Goal: Task Accomplishment & Management: Complete application form

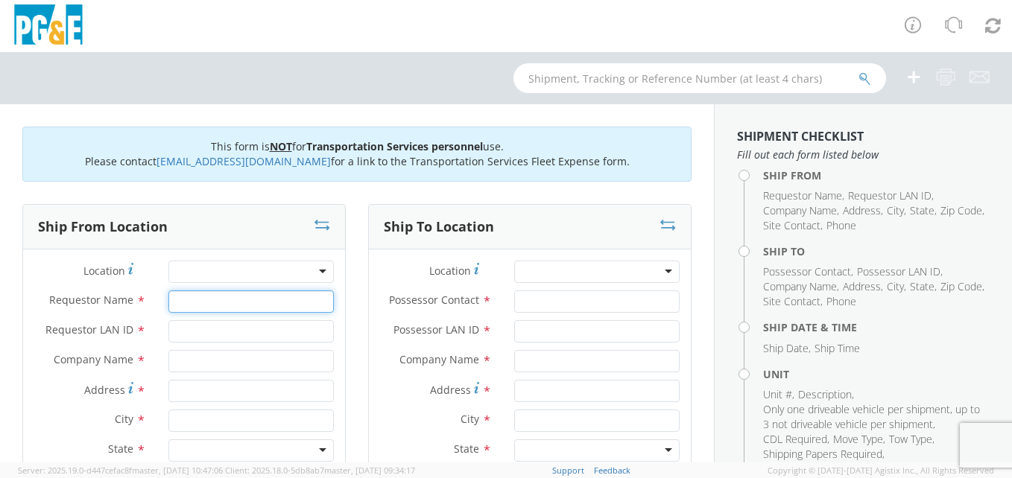
click at [184, 307] on input "Requestor Name *" at bounding box center [250, 302] width 165 height 22
type input "[PERSON_NAME]"
type input "JDAP"
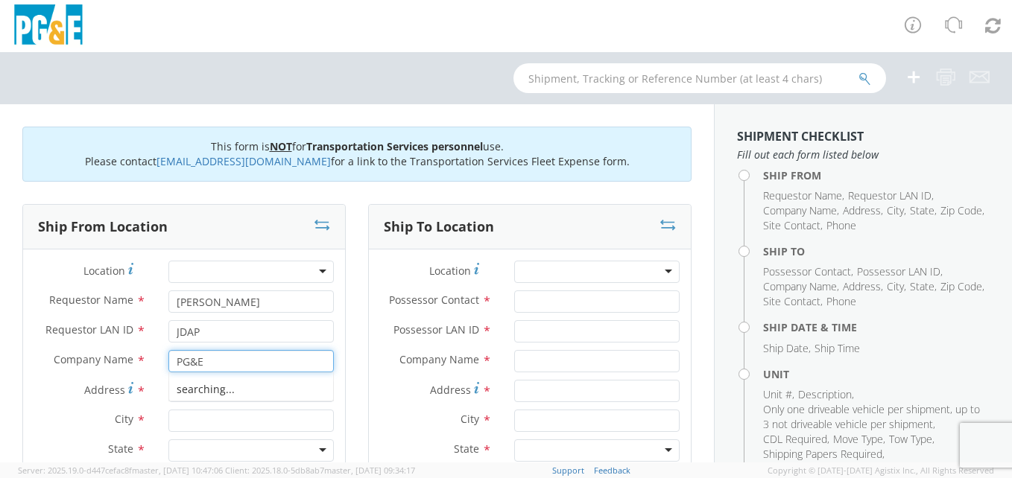
type input "PG&E"
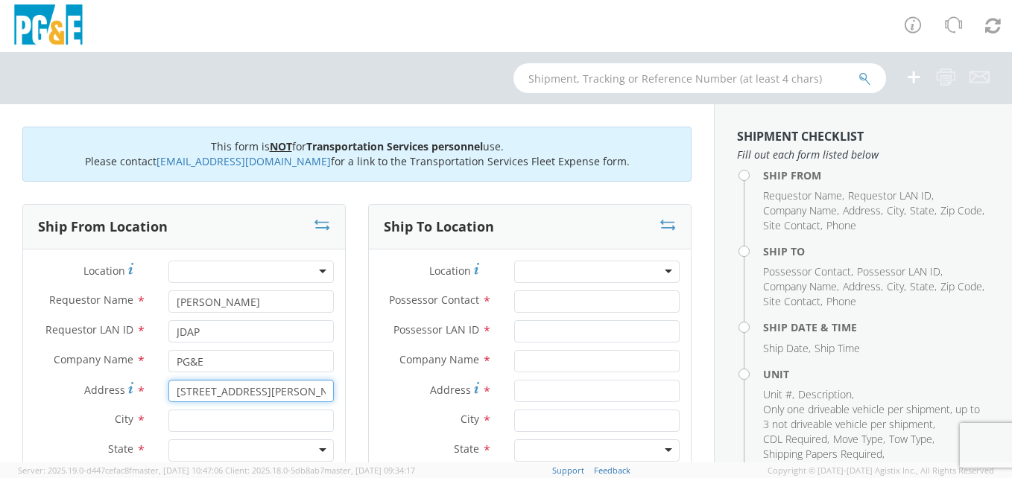
type input "[STREET_ADDRESS][PERSON_NAME]"
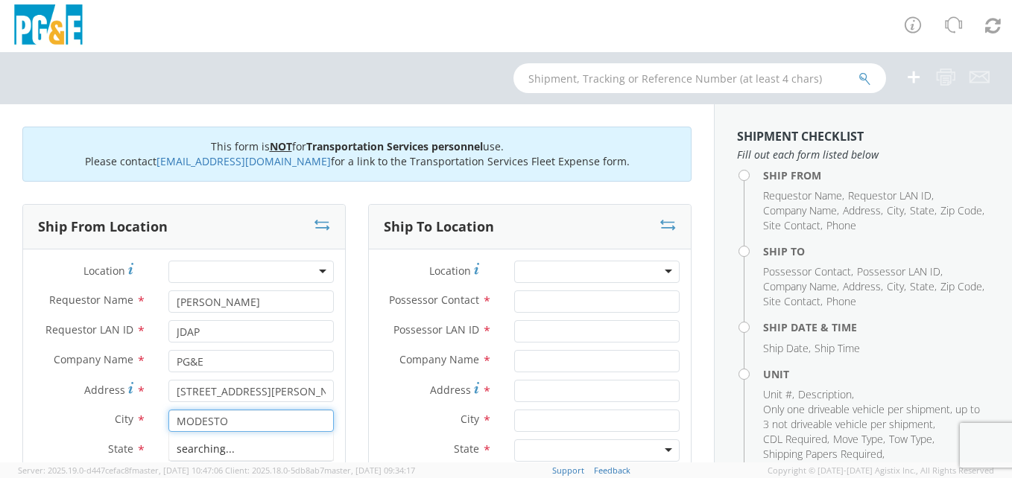
type input "MODESTO"
type input "CA"
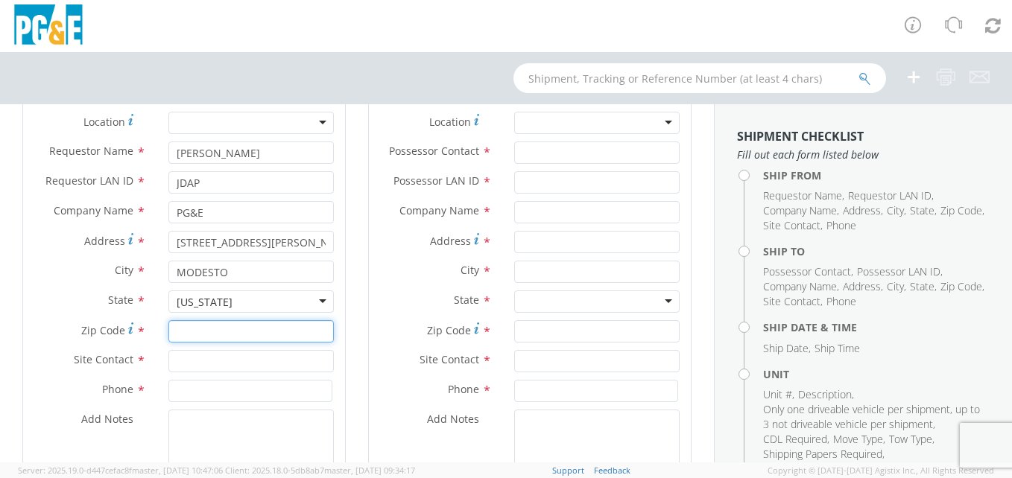
click at [212, 332] on input "Zip Code *" at bounding box center [250, 331] width 165 height 22
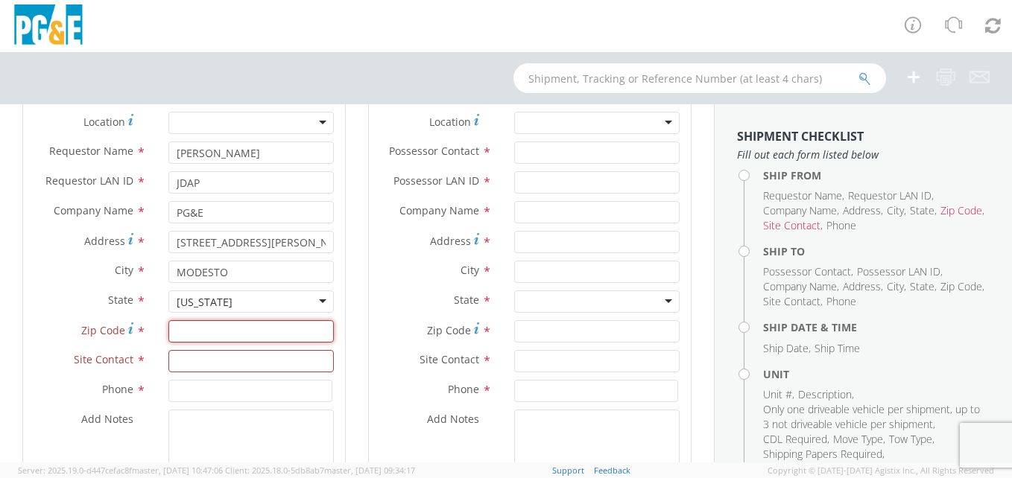
click at [194, 326] on input "Zip Code *" at bounding box center [250, 331] width 165 height 22
type input "95351"
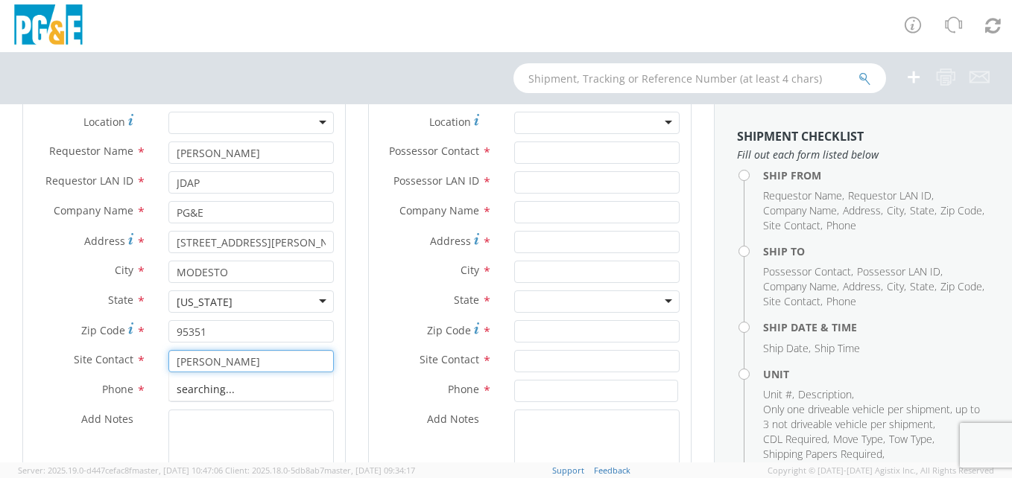
type input "[PERSON_NAME]"
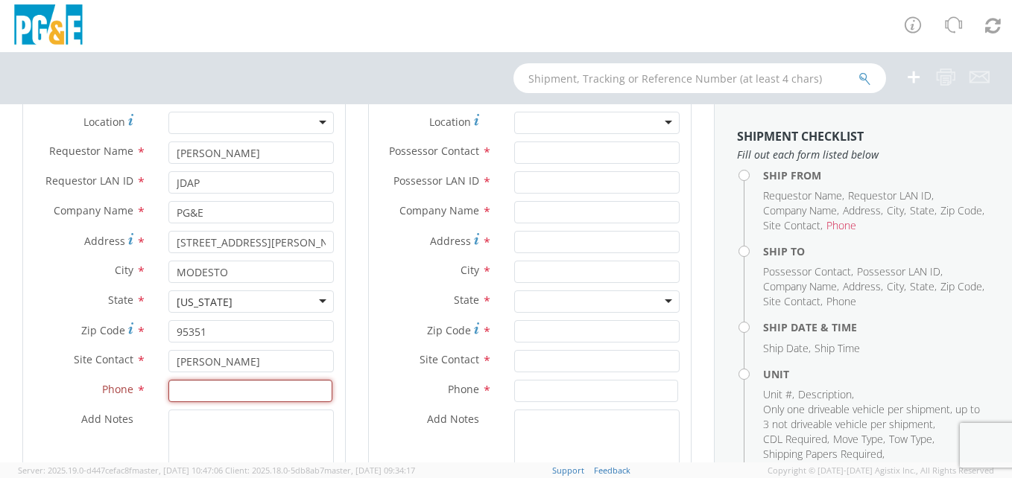
paste input "209)470-2407"
type input "2094702407"
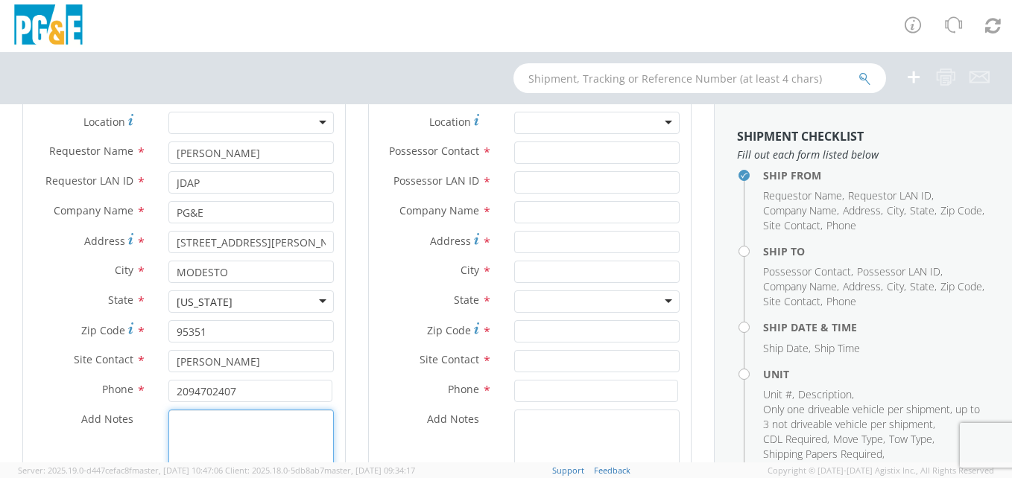
click at [193, 435] on textarea "Add Notes *" at bounding box center [250, 460] width 165 height 101
type textarea "PICKUP ULTRABLOCKS"
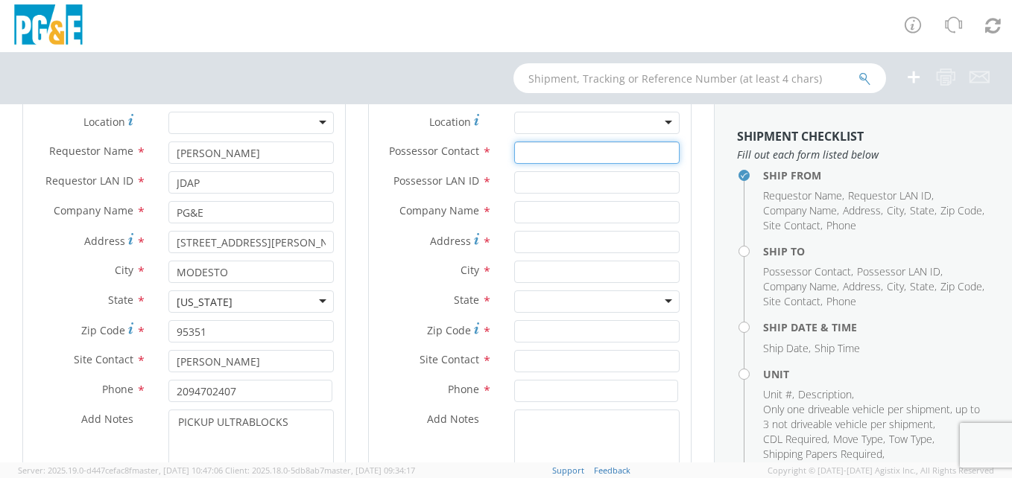
click at [522, 150] on input "Possessor Contact *" at bounding box center [596, 153] width 165 height 22
type input "JDAP"
type input "[PERSON_NAME]"
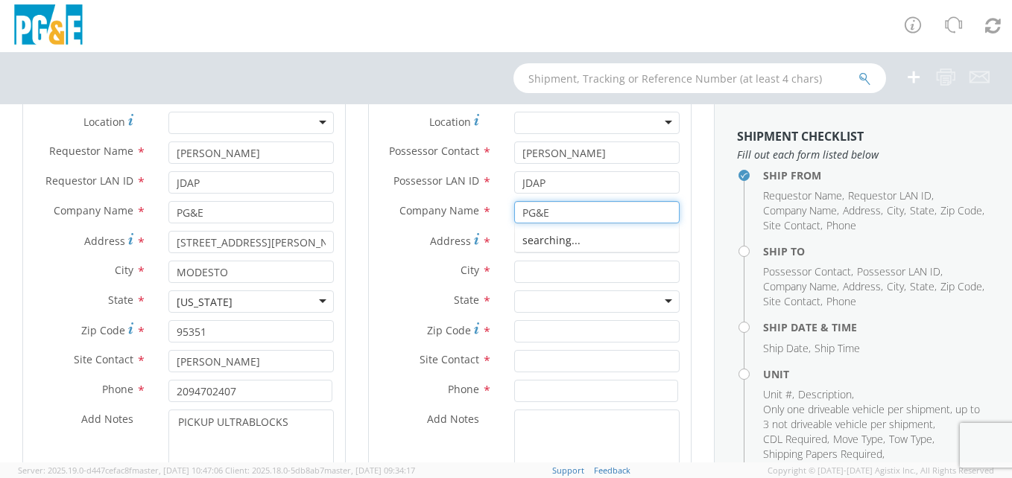
type input "PG&E"
type input "[STREET_ADDRESS][PERSON_NAME]"
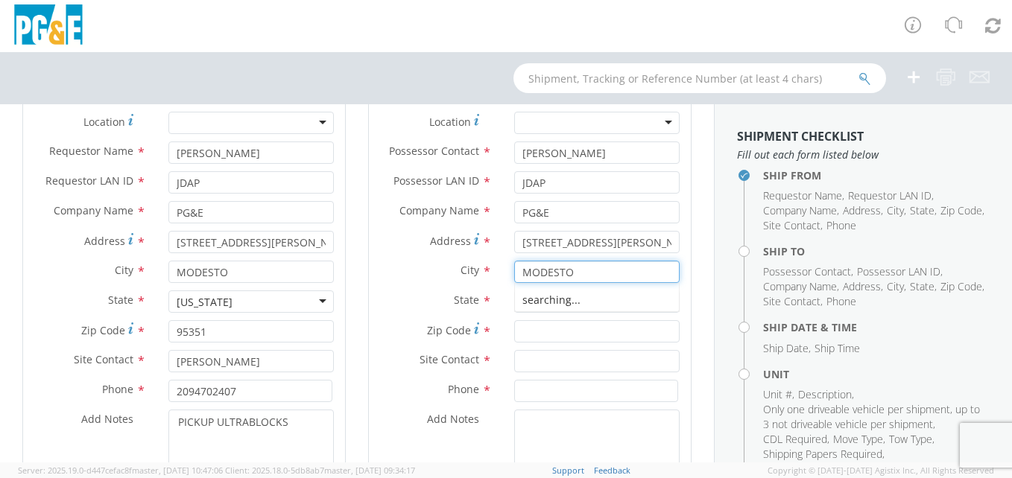
type input "MODESTO"
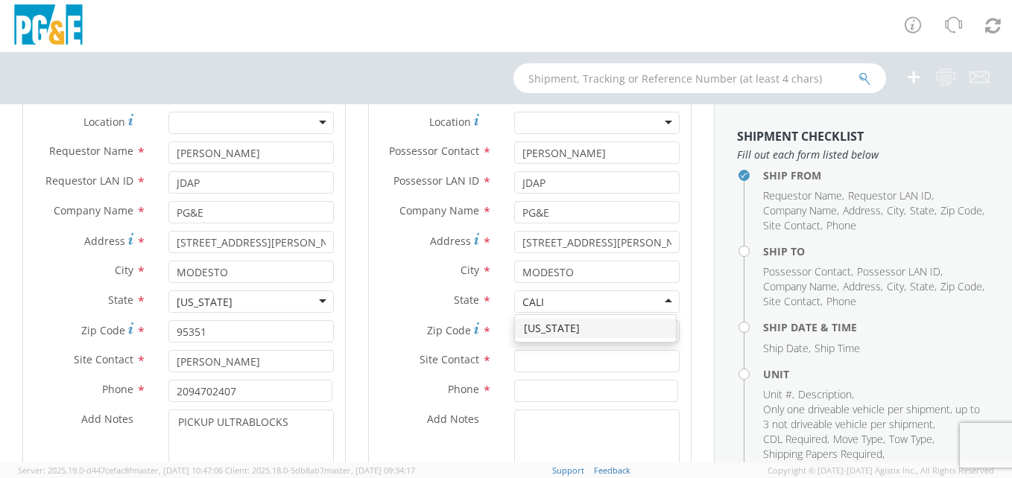
type input "CALIF"
click at [544, 327] on input "Zip Code *" at bounding box center [596, 331] width 165 height 22
type input "95351"
click at [541, 357] on input "text" at bounding box center [596, 361] width 165 height 22
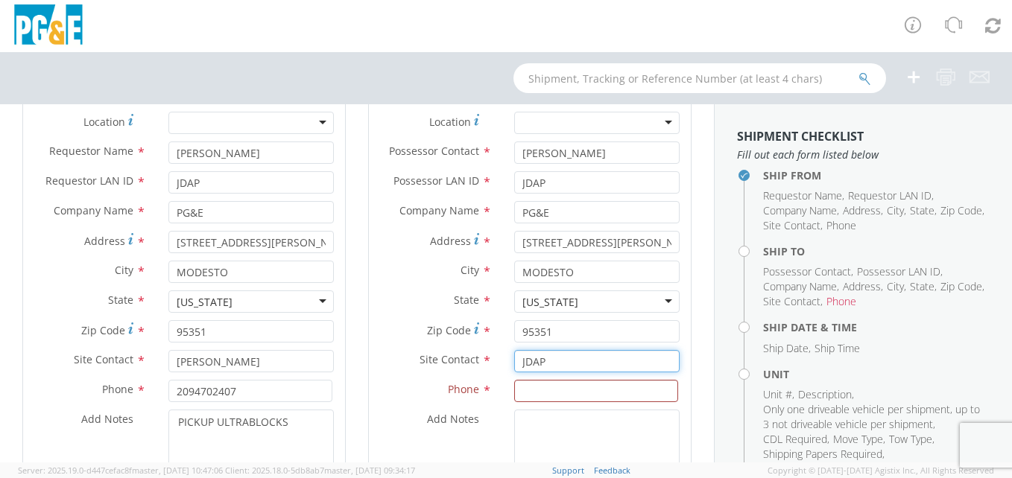
click at [411, 352] on div "Site Contact * JDAP" at bounding box center [530, 361] width 322 height 22
type input "JD"
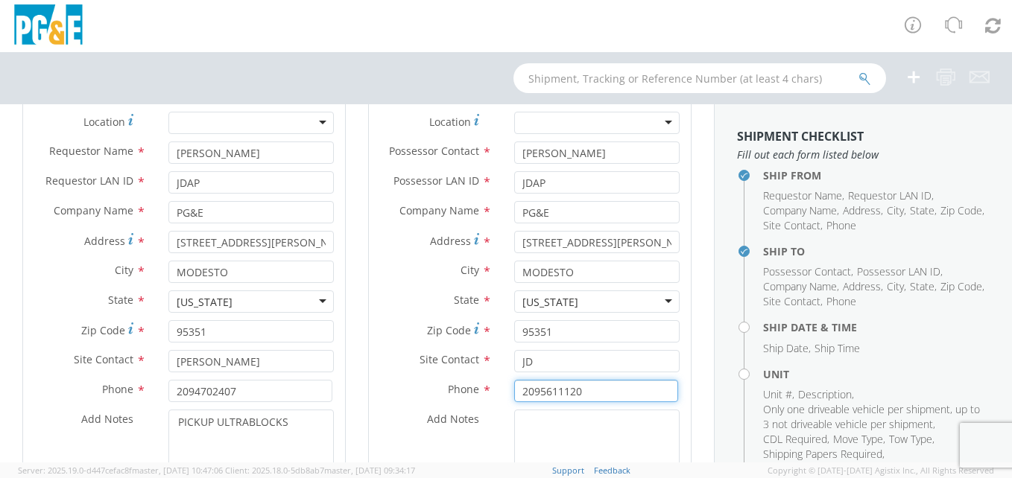
type input "2095611120"
click at [528, 426] on textarea "Add Notes *" at bounding box center [596, 460] width 165 height 101
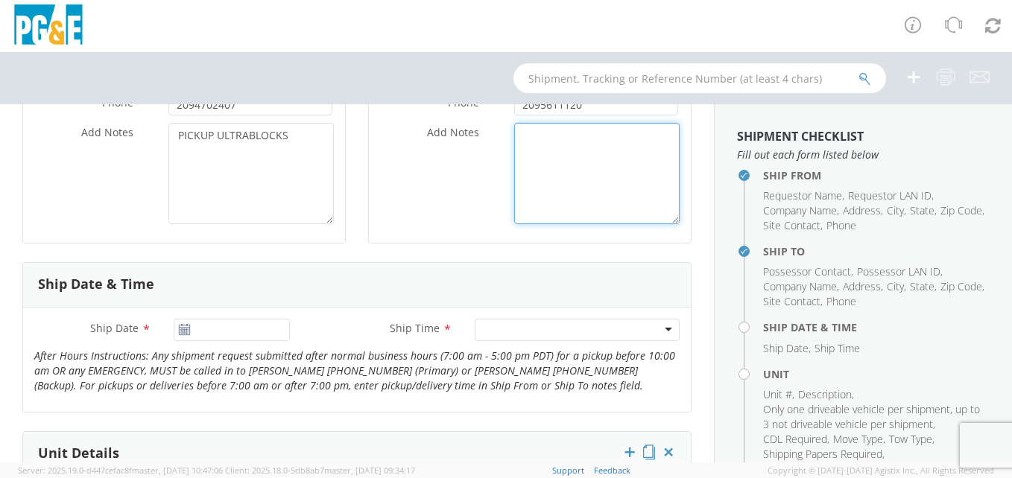
scroll to position [447, 0]
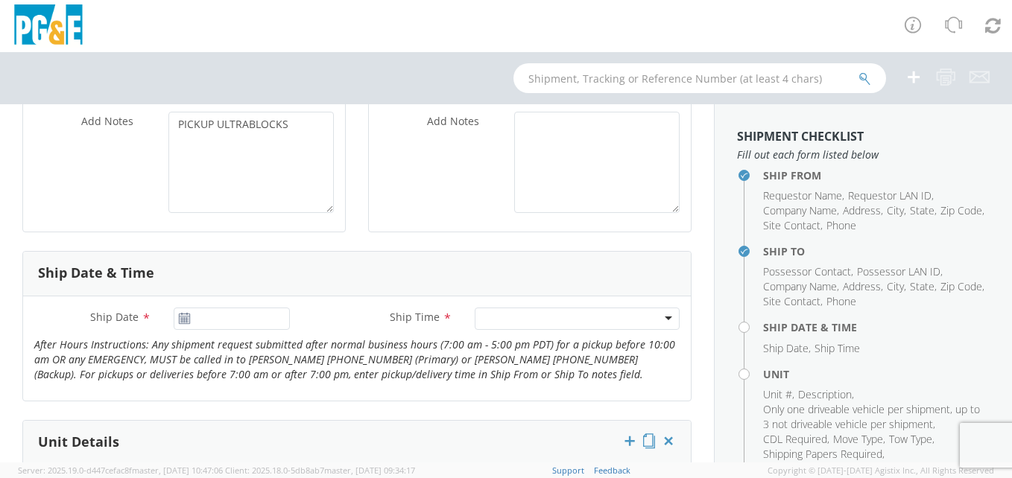
click at [181, 320] on icon at bounding box center [184, 319] width 13 height 12
click at [217, 317] on input "[DATE]" at bounding box center [232, 319] width 117 height 22
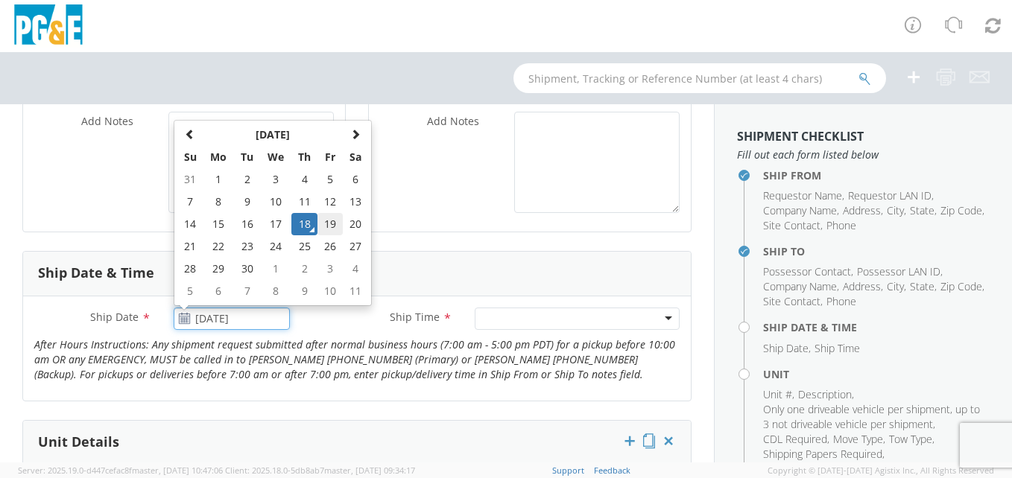
click at [334, 224] on td "19" at bounding box center [329, 224] width 25 height 22
type input "[DATE]"
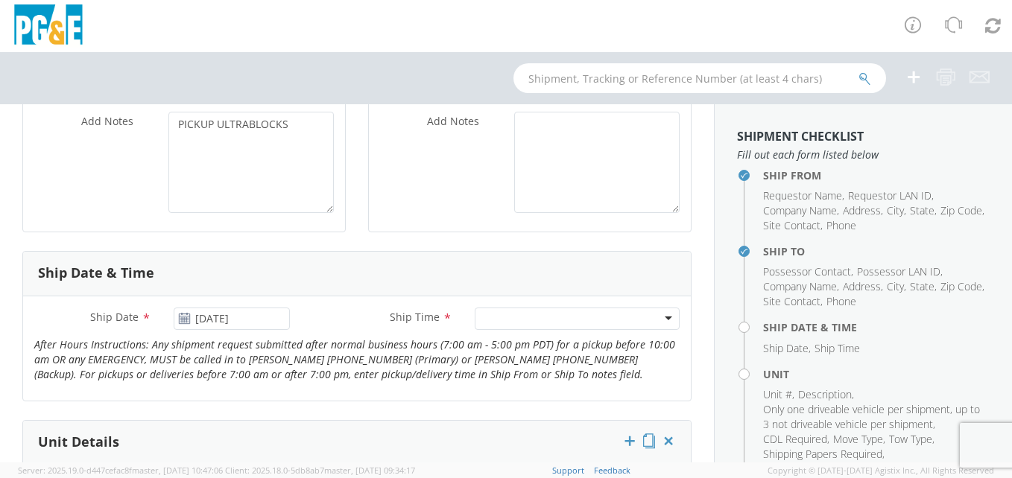
click at [569, 315] on div at bounding box center [577, 319] width 205 height 22
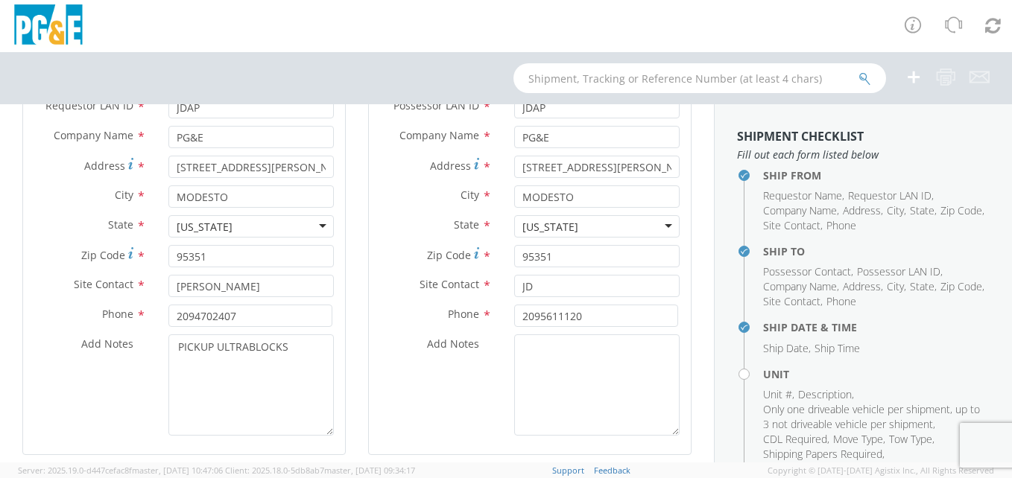
scroll to position [224, 0]
click at [176, 340] on textarea "PICKUP ULTRABLOCKS" at bounding box center [250, 385] width 165 height 101
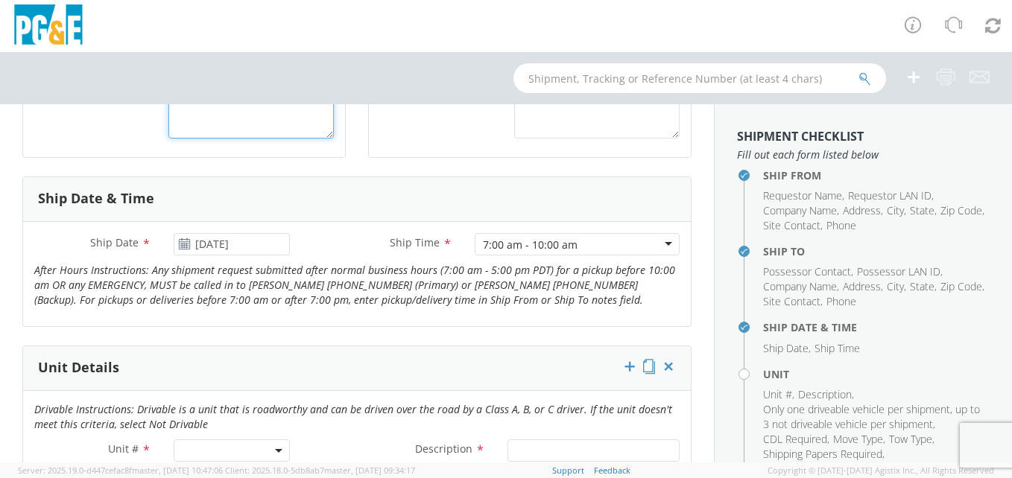
scroll to position [745, 0]
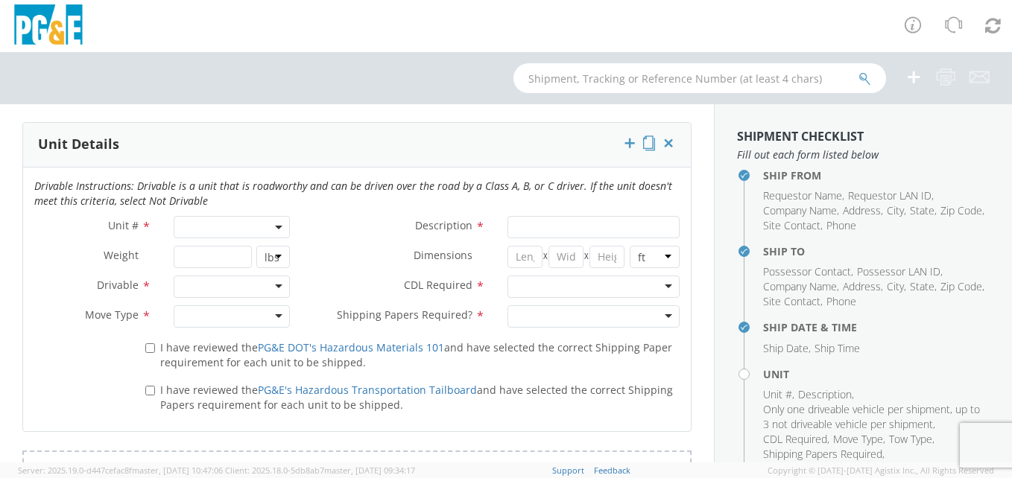
type textarea "PLANT OPENS AT 7 AM. PICKUP ULTRABLOCKS"
click at [222, 221] on span at bounding box center [232, 227] width 117 height 22
click at [206, 250] on input "search" at bounding box center [230, 252] width 107 height 22
type input "O"
select select "Other"
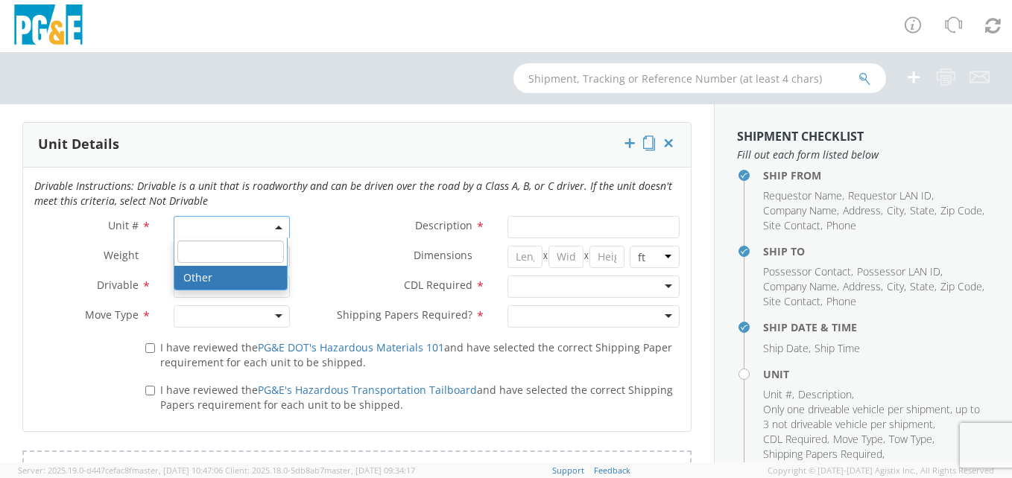
select select "? undefined:undefined ?"
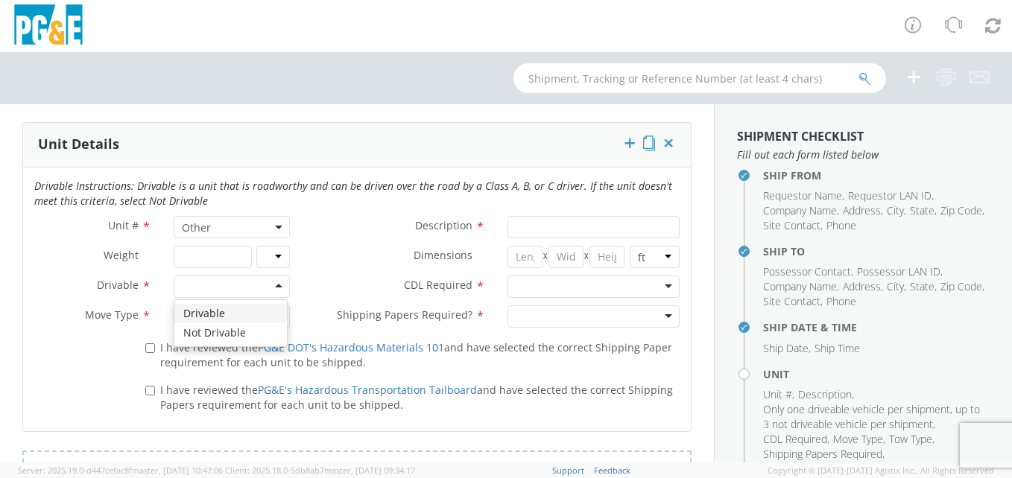
click at [198, 281] on div at bounding box center [232, 287] width 117 height 22
click at [206, 314] on div at bounding box center [232, 317] width 117 height 22
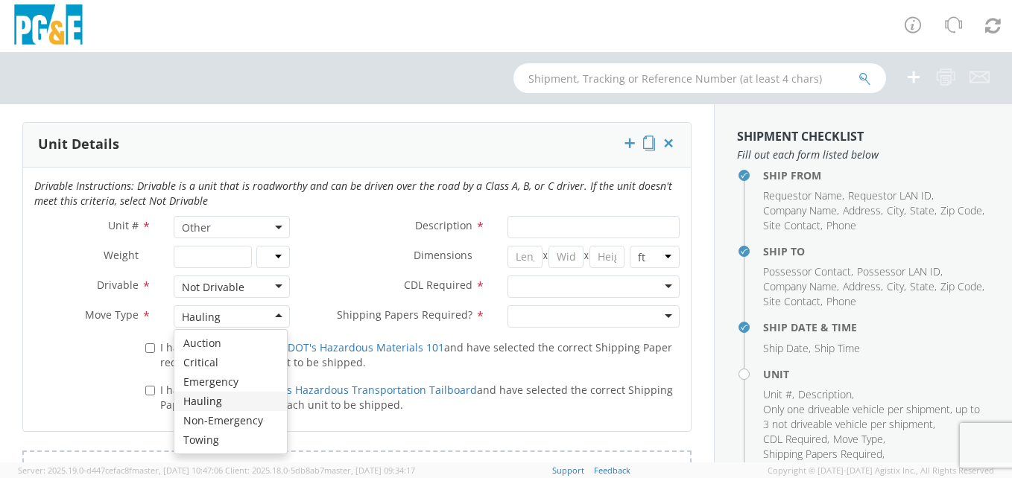
click at [224, 315] on div "Hauling" at bounding box center [232, 317] width 117 height 22
click at [507, 221] on input "Description *" at bounding box center [593, 227] width 172 height 22
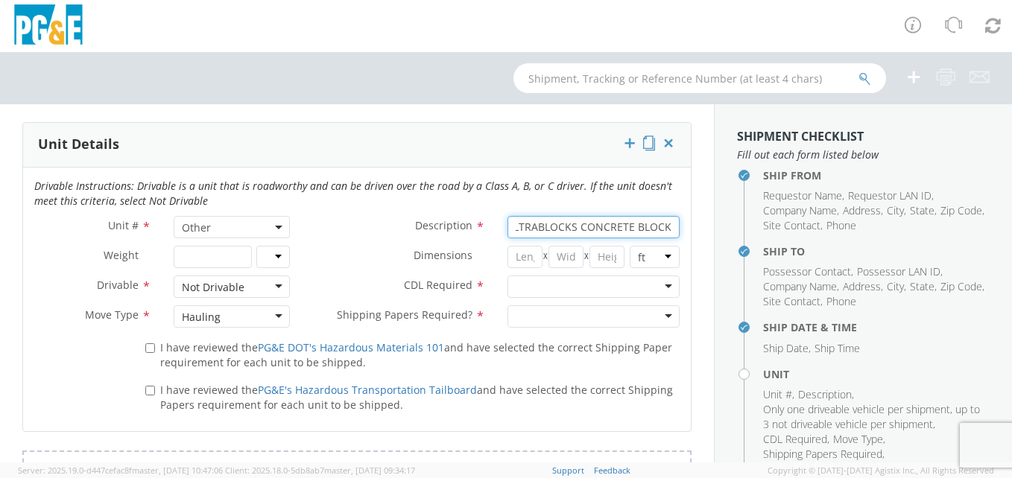
scroll to position [0, 18]
type input "ULTRABLOCKS CONCRETE BLOCKS"
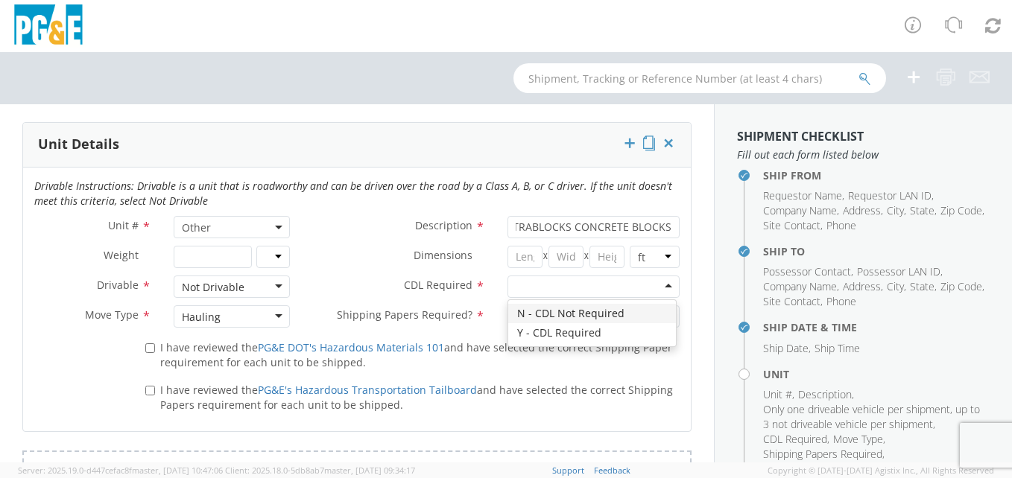
click at [612, 288] on div at bounding box center [593, 287] width 172 height 22
click at [536, 311] on div at bounding box center [593, 317] width 172 height 22
click at [151, 352] on input "I have reviewed the PG&E DOT's Hazardous Materials 101 and have selected the co…" at bounding box center [150, 349] width 10 height 10
checkbox input "true"
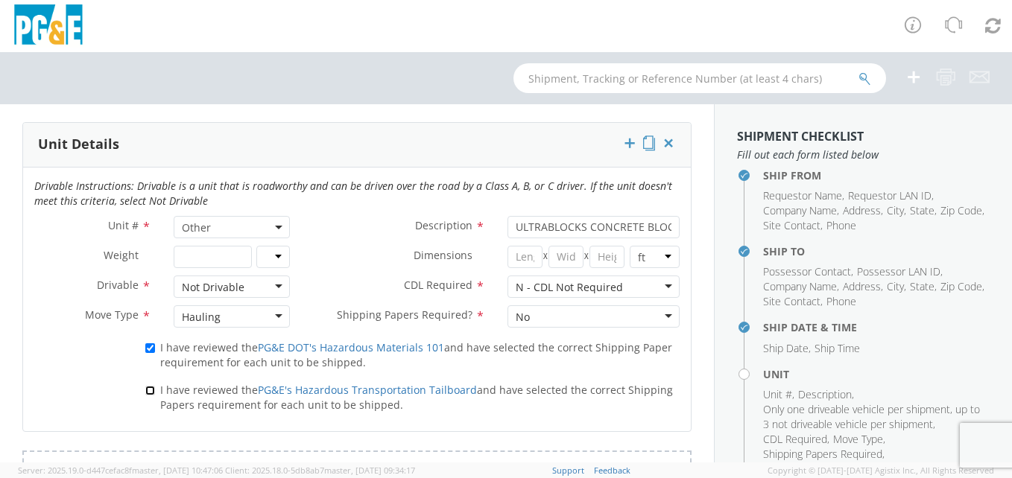
click at [146, 390] on input "I have reviewed the PG&E's Hazardous Transportation Tailboard and have selected…" at bounding box center [150, 391] width 10 height 10
checkbox input "true"
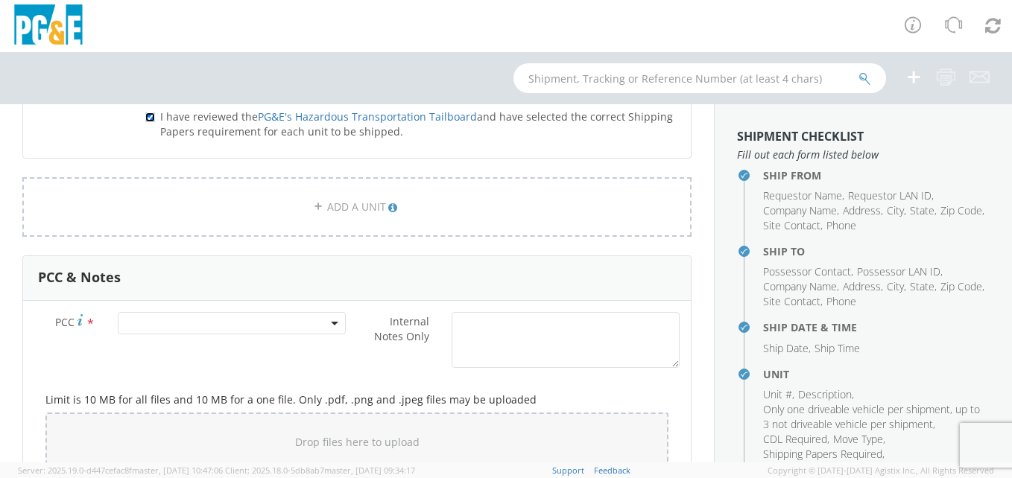
scroll to position [1043, 0]
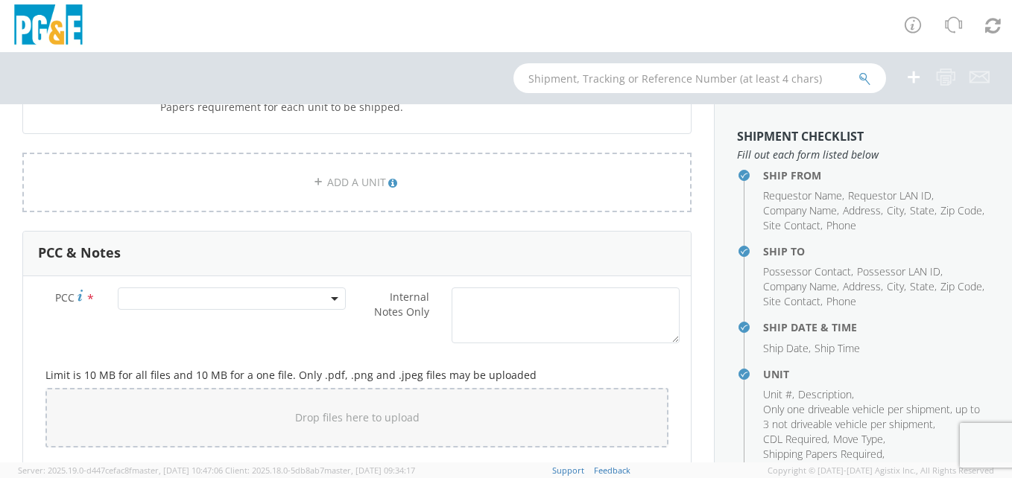
click at [278, 301] on span at bounding box center [232, 299] width 228 height 22
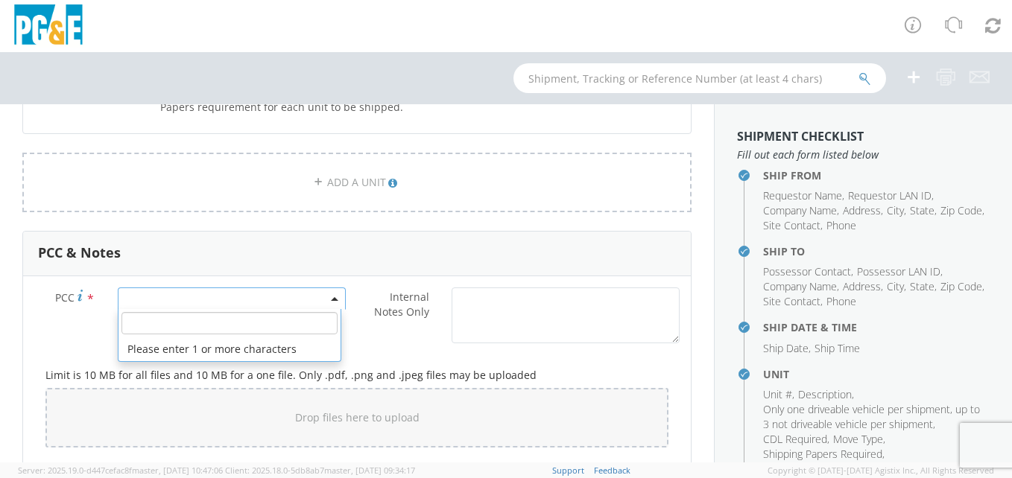
click at [244, 328] on input "number" at bounding box center [229, 323] width 216 height 22
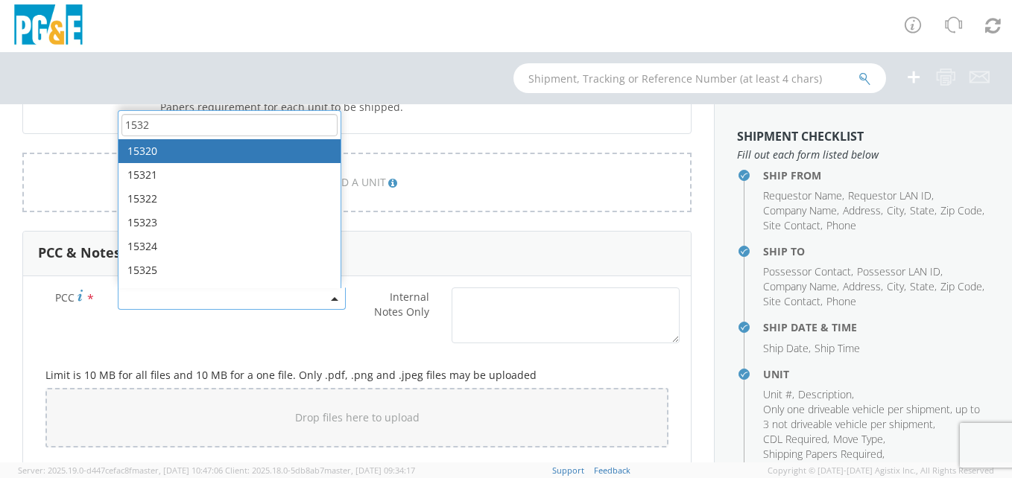
type input "1532"
select select "15320"
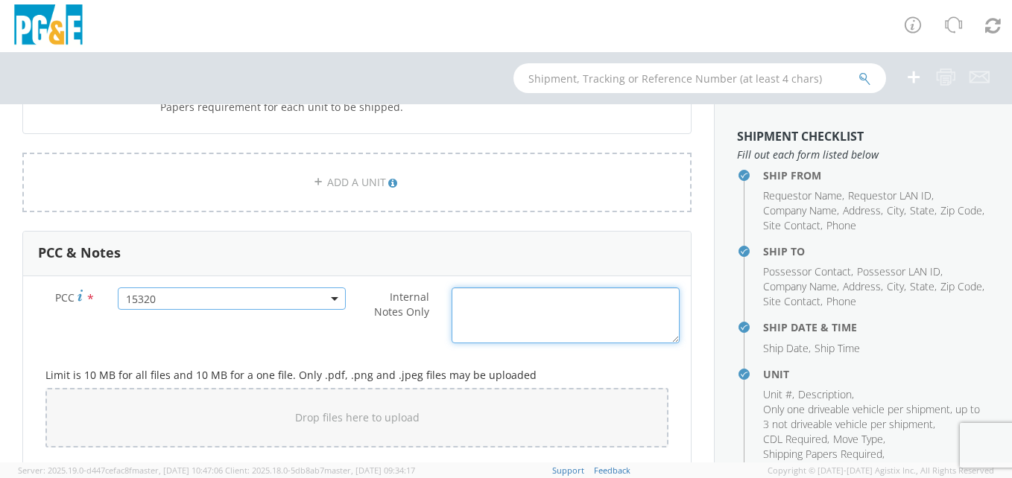
click at [545, 305] on textarea "Internal Notes Only *" at bounding box center [566, 316] width 228 height 56
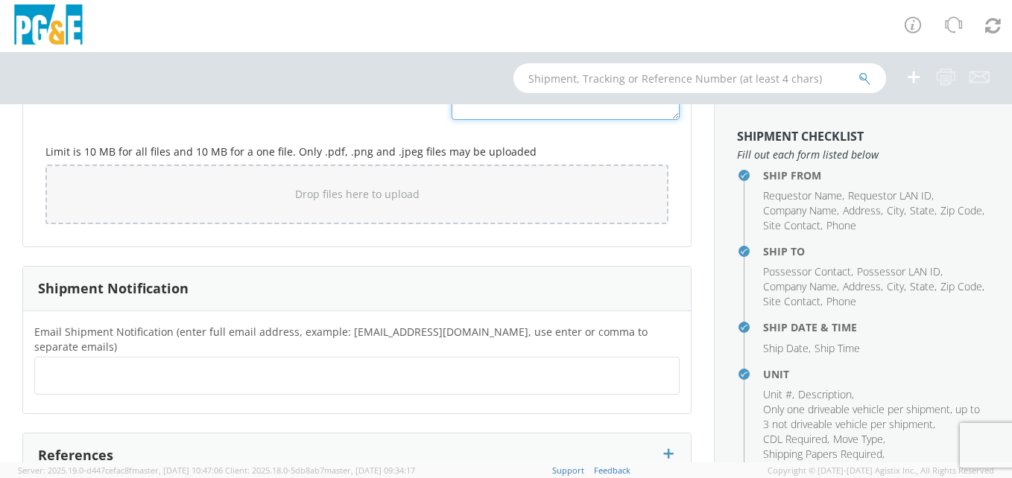
scroll to position [1341, 0]
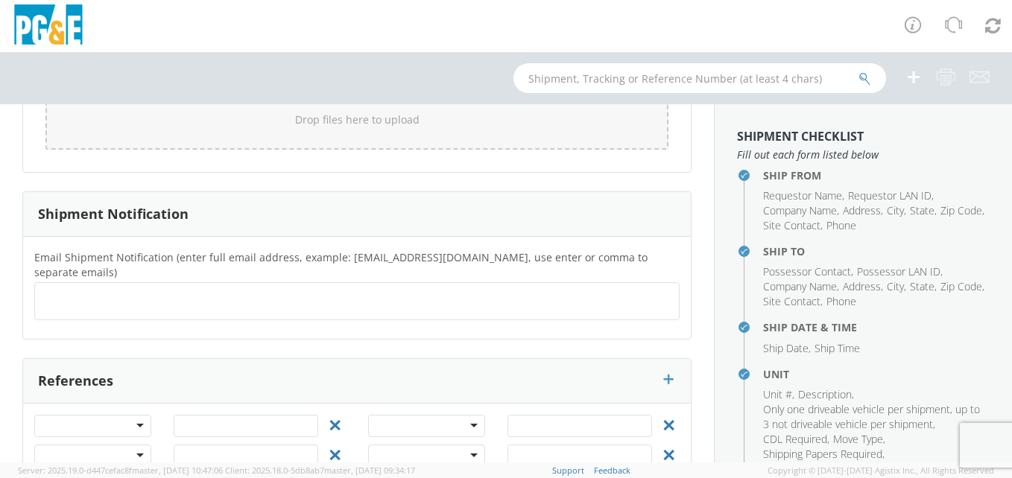
click at [135, 291] on ul at bounding box center [357, 301] width 632 height 25
type input "[EMAIL_ADDRESS][DOMAIN_NAME]"
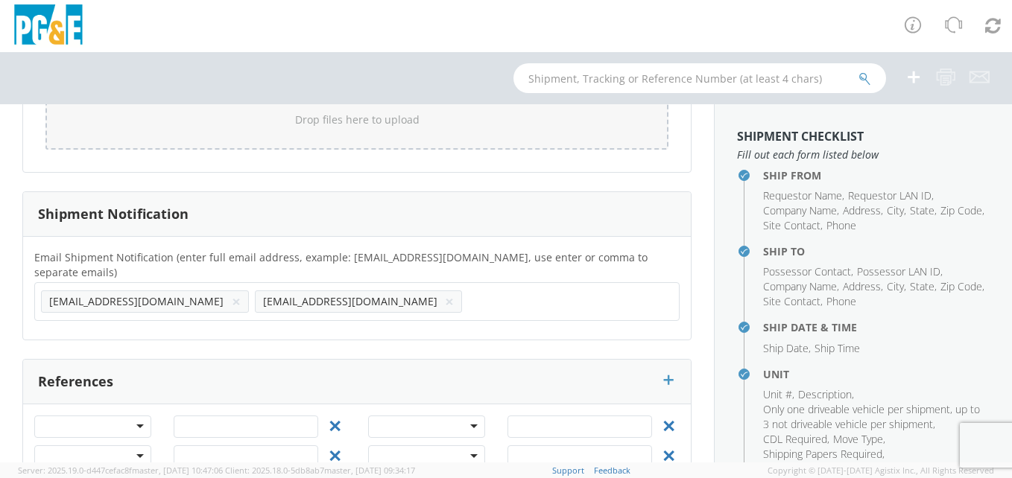
scroll to position [0, 0]
type input "[EMAIL_ADDRESS][DOMAIN_NAME]"
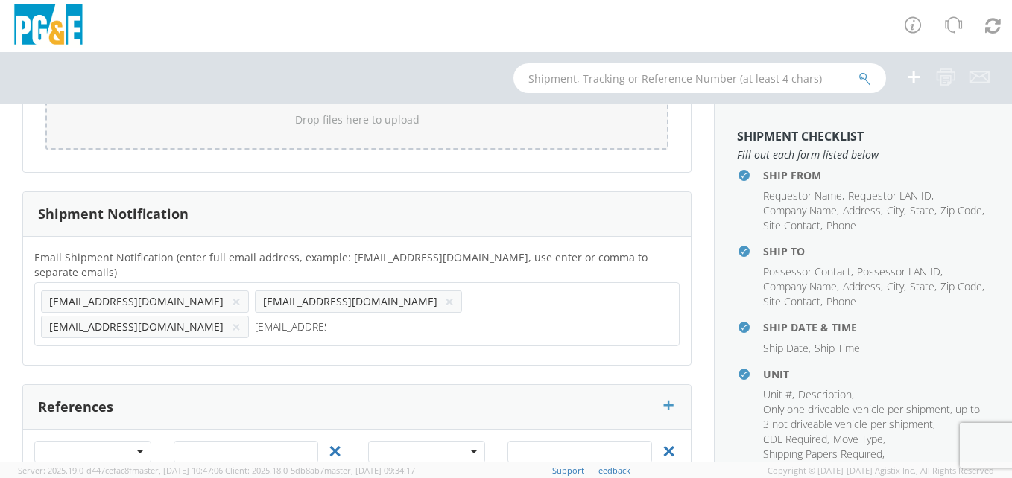
type input "[EMAIL_ADDRESS][DOMAIN_NAME]"
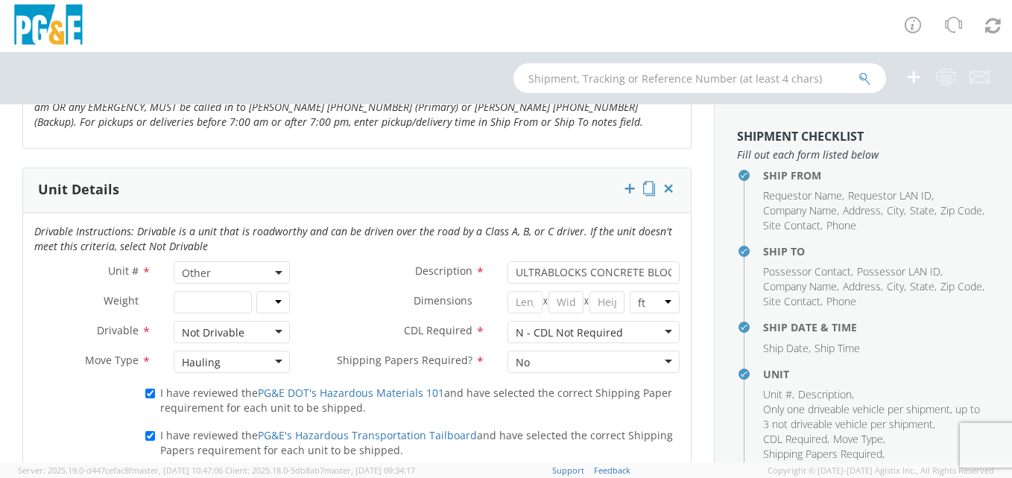
scroll to position [699, 0]
click at [197, 366] on div "Hauling" at bounding box center [201, 363] width 39 height 15
click at [202, 452] on div "Drivable Instructions: Drivable is a unit that is roadworthy and can be driven …" at bounding box center [357, 346] width 668 height 264
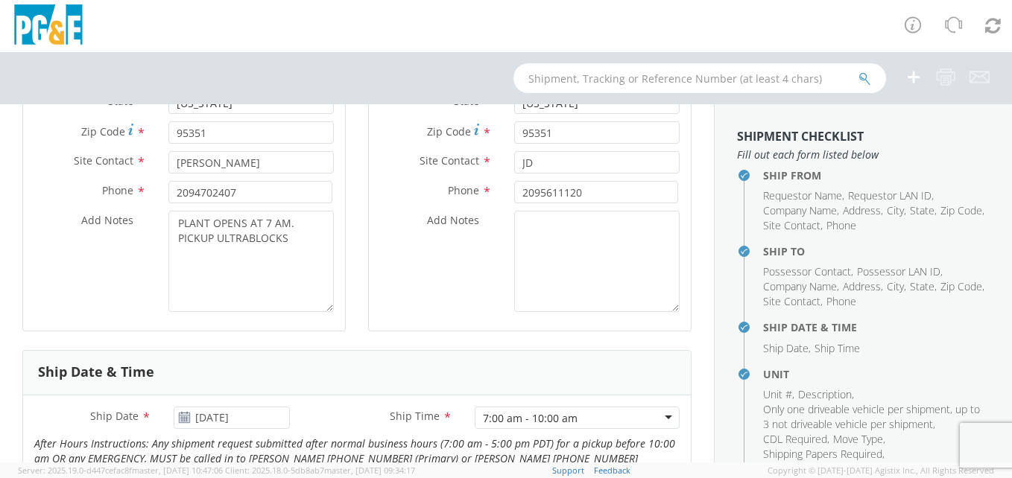
scroll to position [326, 0]
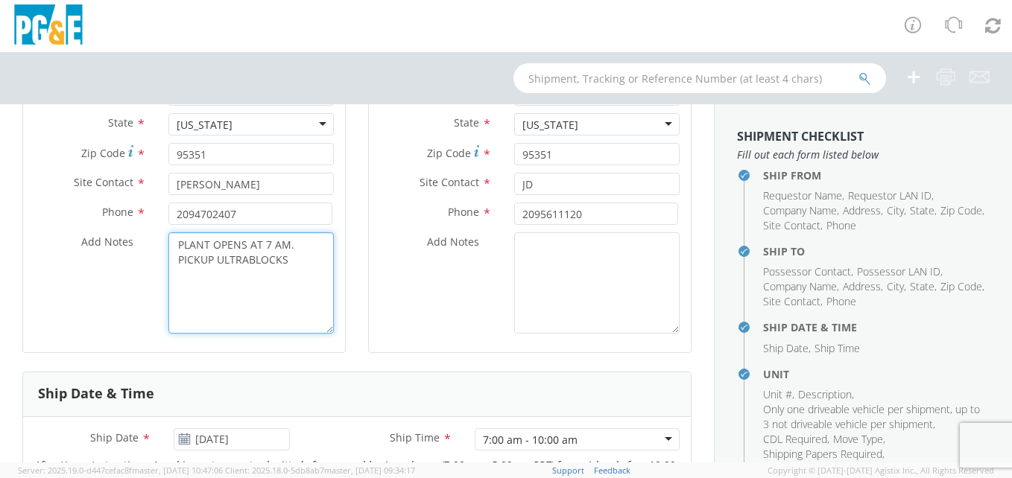
click at [297, 265] on textarea "PLANT OPENS AT 7 AM. PICKUP ULTRABLOCKS" at bounding box center [250, 283] width 165 height 101
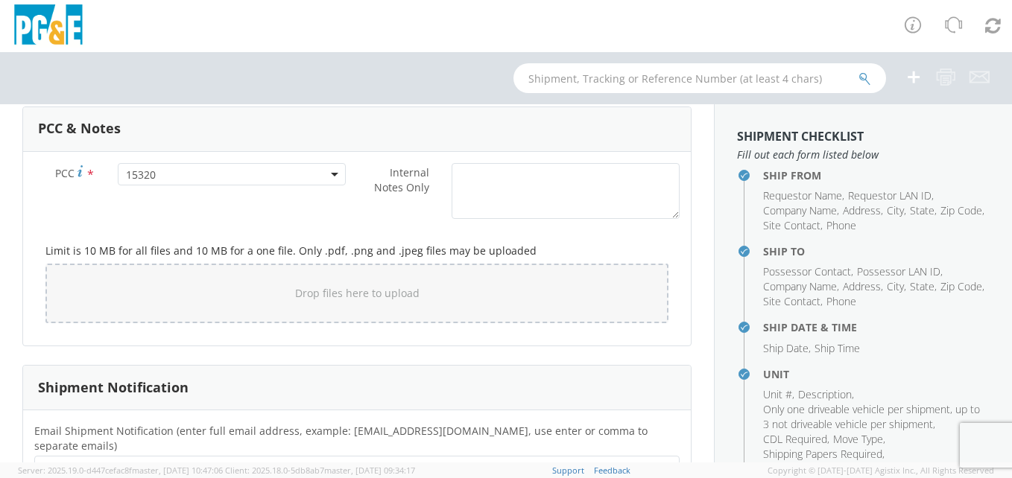
scroll to position [1146, 0]
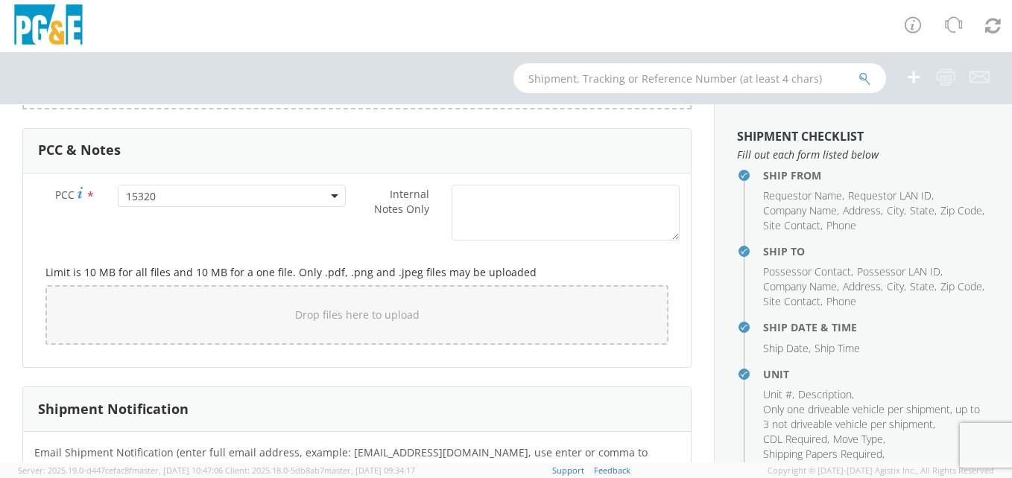
type textarea "PLANT OPENS AT 7 AM. PICKUP ULTRABLOCKS. WE NEED A FLATBED PLS."
click at [496, 189] on textarea "Internal Notes Only *" at bounding box center [566, 213] width 228 height 56
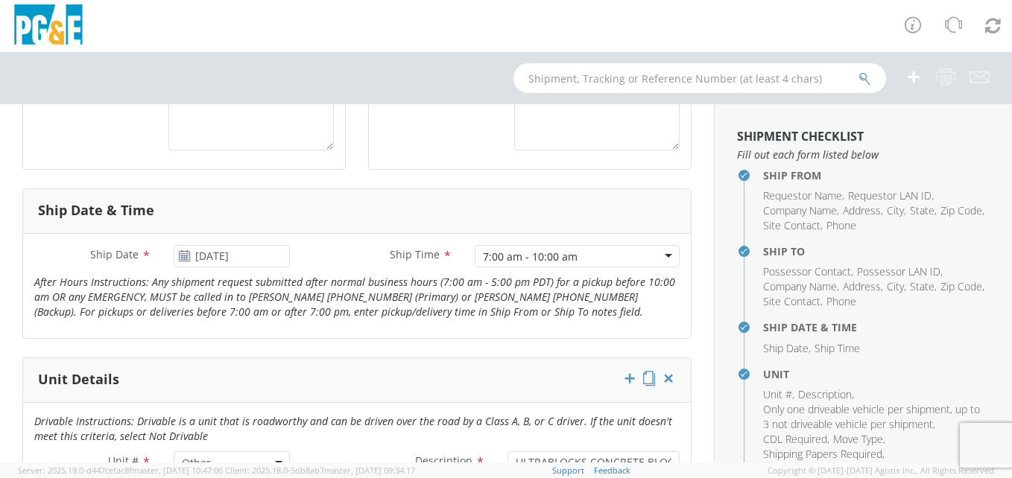
scroll to position [252, 0]
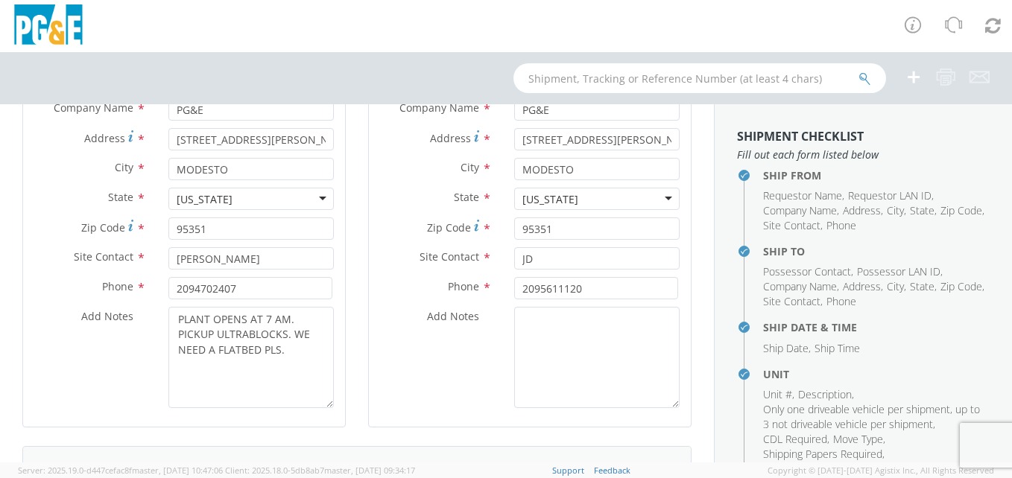
type textarea "PLS DISPATCH [PERSON_NAME] TRUCKING."
click at [174, 317] on textarea "PLANT OPENS AT 7 AM. PICKUP ULTRABLOCKS. WE NEED A FLATBED PLS." at bounding box center [250, 357] width 165 height 101
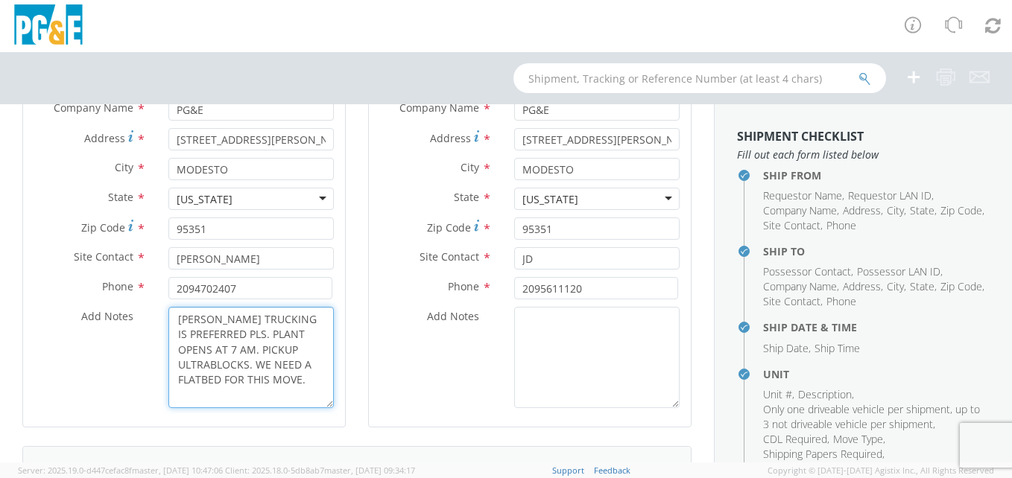
click at [300, 349] on textarea "[PERSON_NAME] TRUCKING IS PREFERRED PLS. PLANT OPENS AT 7 AM. PICKUP ULTRABLOCK…" at bounding box center [250, 357] width 165 height 101
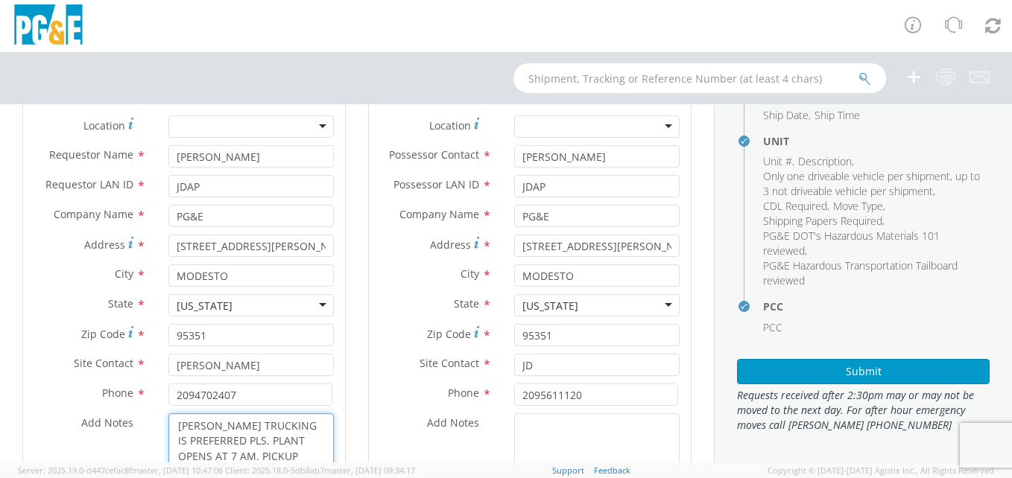
scroll to position [149, 0]
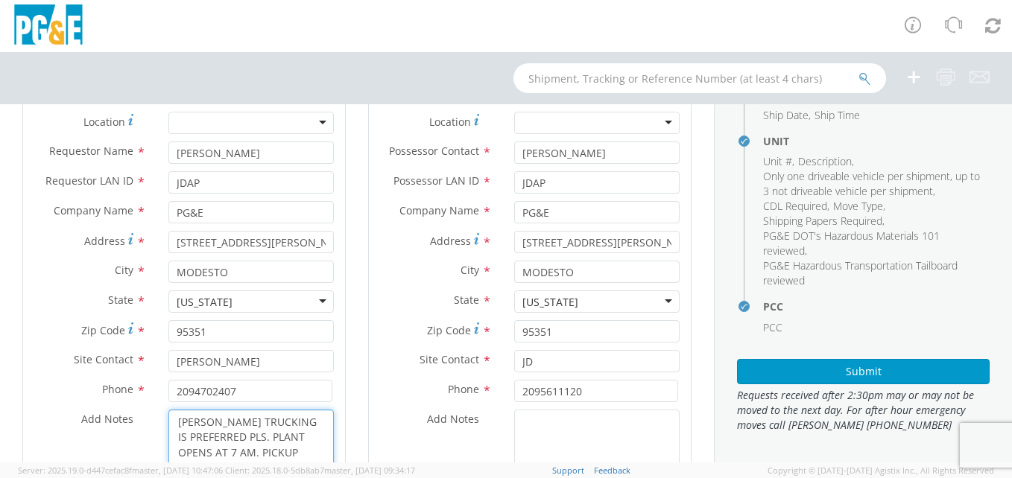
type textarea "[PERSON_NAME] TRUCKING IS PREFERRED PLS. PLANT OPENS AT 7 AM. PICKUP ULTRABLOCK…"
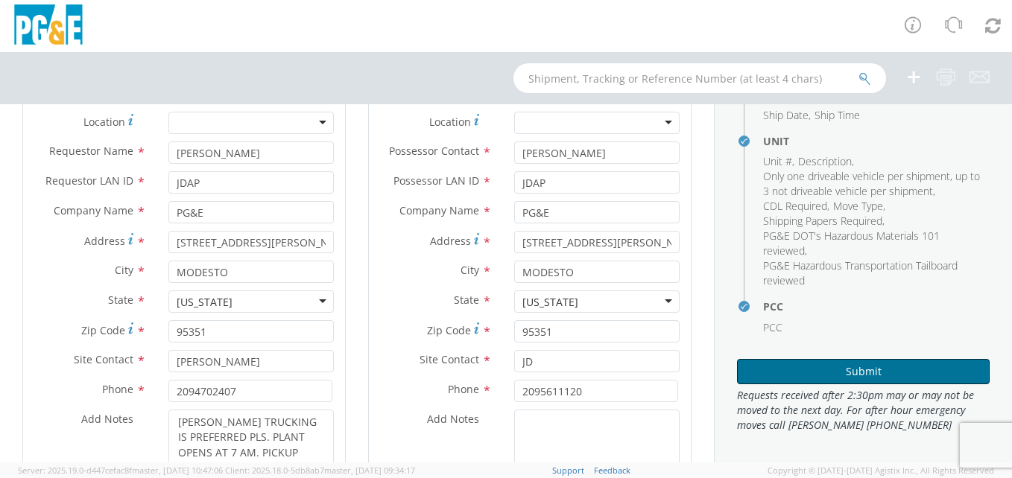
click at [888, 371] on button "Submit" at bounding box center [863, 371] width 253 height 25
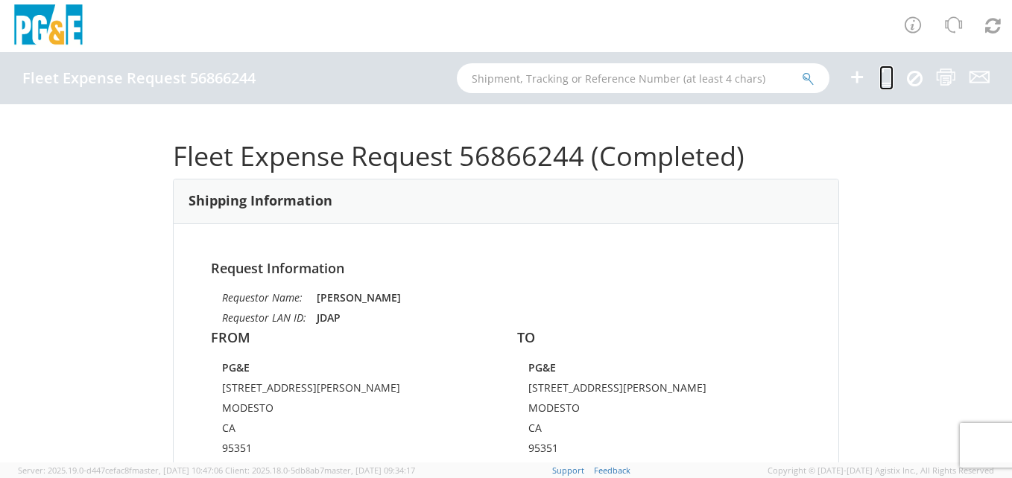
click at [882, 80] on icon at bounding box center [886, 77] width 14 height 19
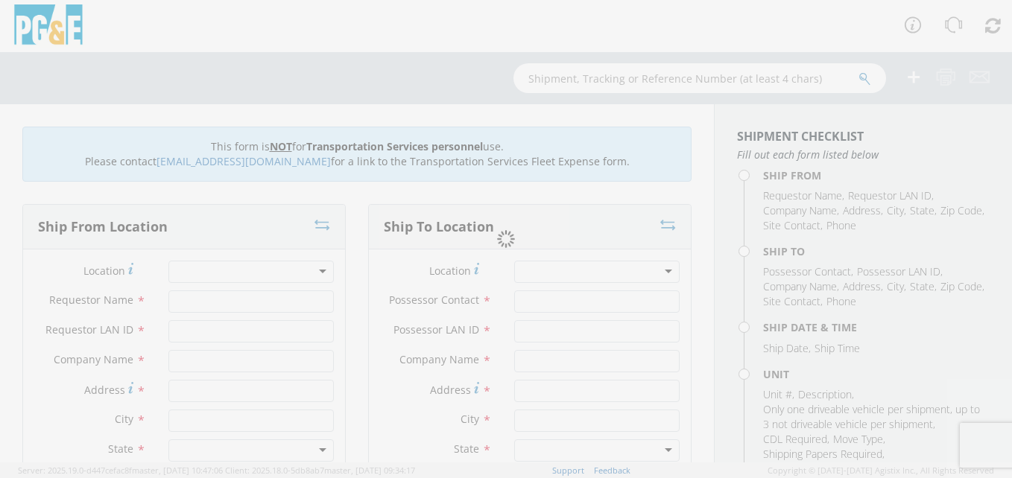
type input "[PERSON_NAME]"
type input "JDAP"
type input "PG&E"
type input "[STREET_ADDRESS][PERSON_NAME]"
type input "MODESTO"
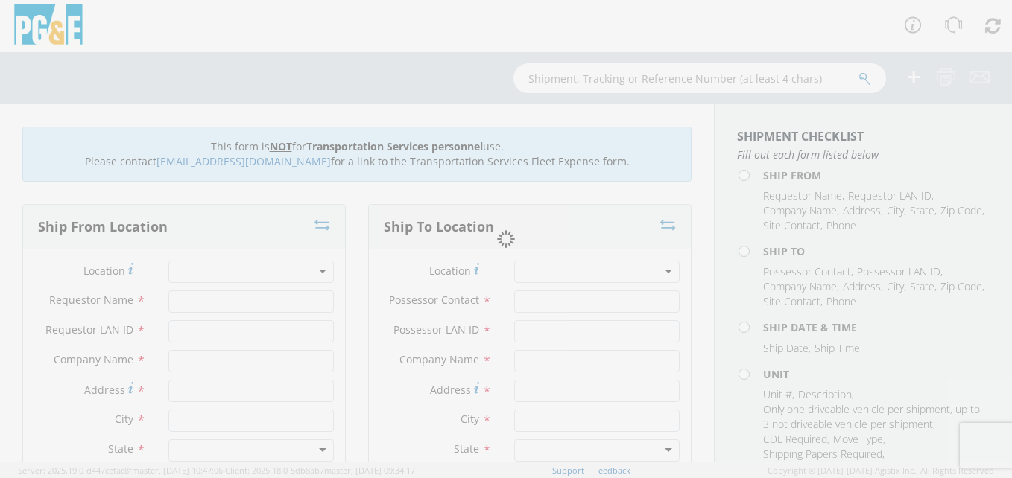
type input "95351"
type input "[PERSON_NAME]"
type input "2094702407"
type input "[PERSON_NAME]"
type input "JDAP"
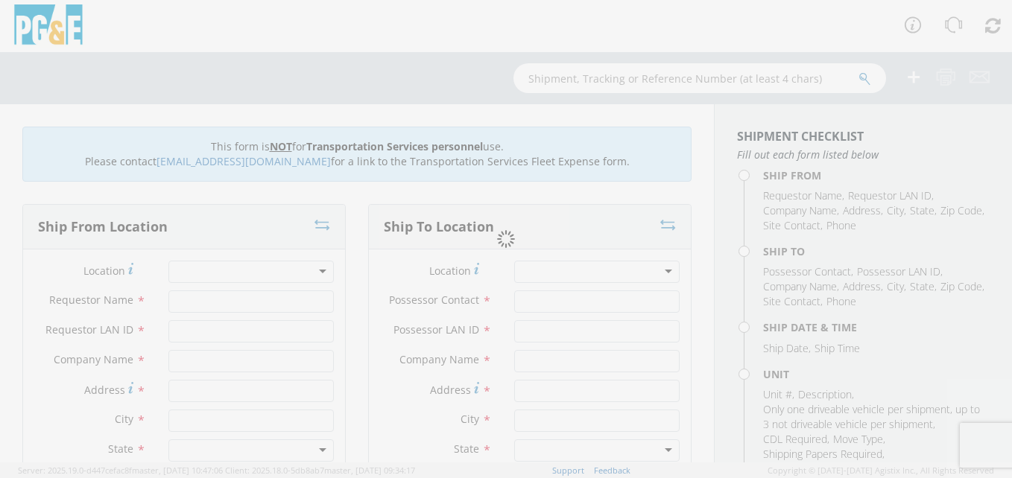
type input "PG&E"
type input "[STREET_ADDRESS][PERSON_NAME]"
type input "MODESTO"
type input "95351"
type input "JD"
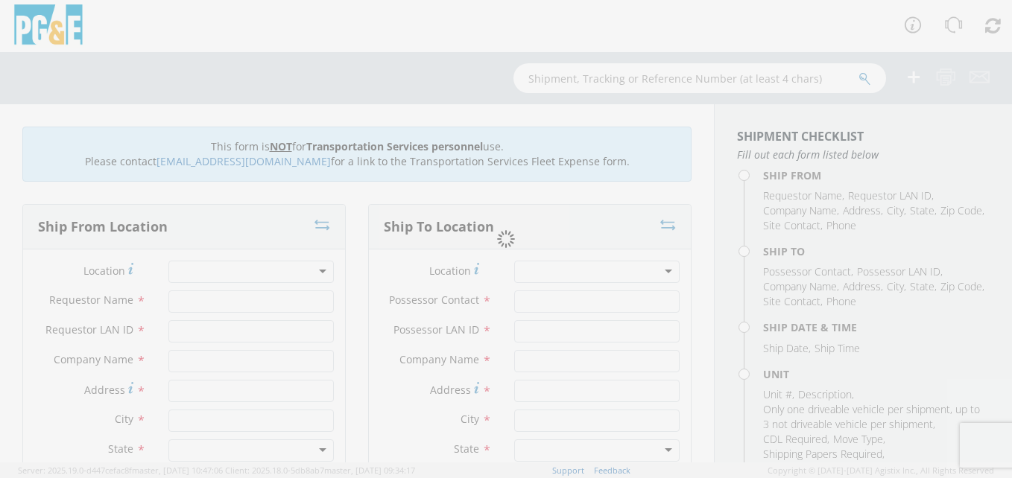
type input "2095611120"
type input "[DATE]"
type input "ULTRABLOCKS CONCRETE BLOCKS"
type input "0"
type textarea "PLS DISPATCH [PERSON_NAME] TRUCKING."
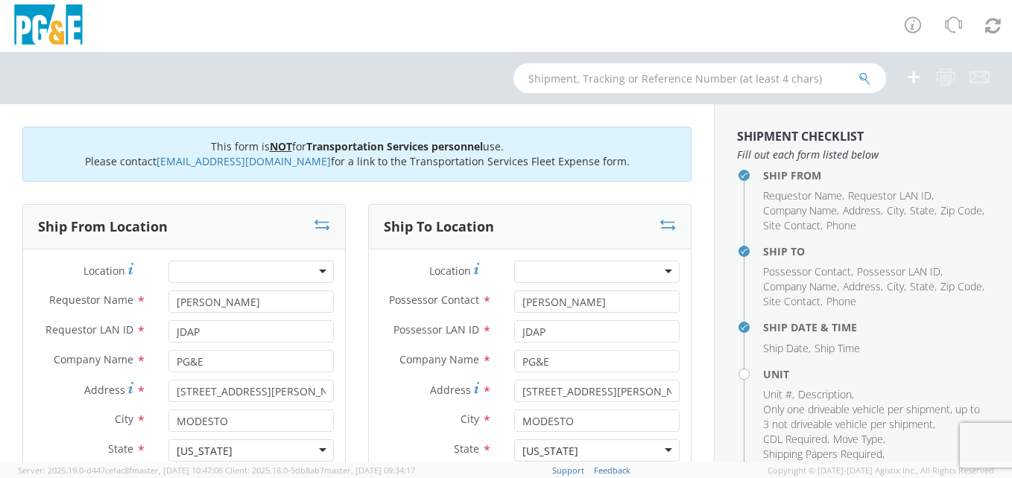
select select "Other"
select select "15320"
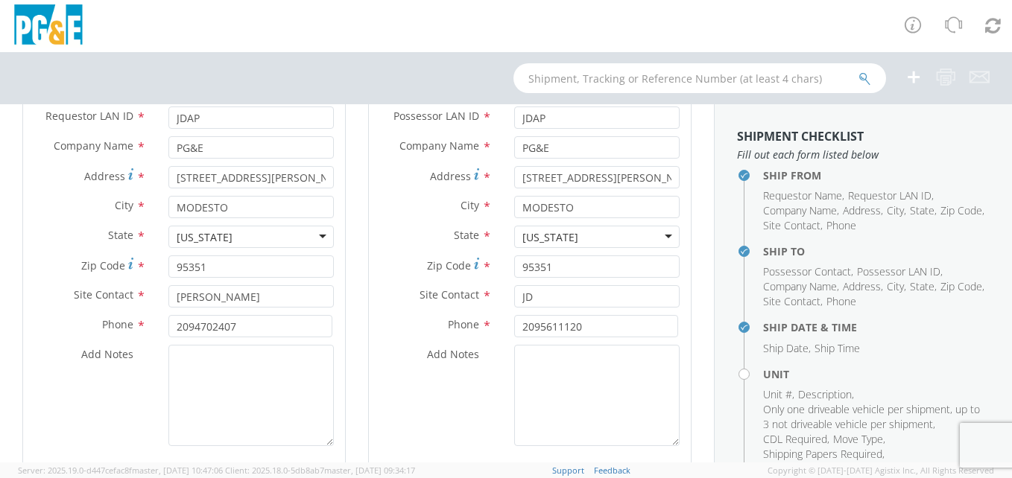
scroll to position [224, 0]
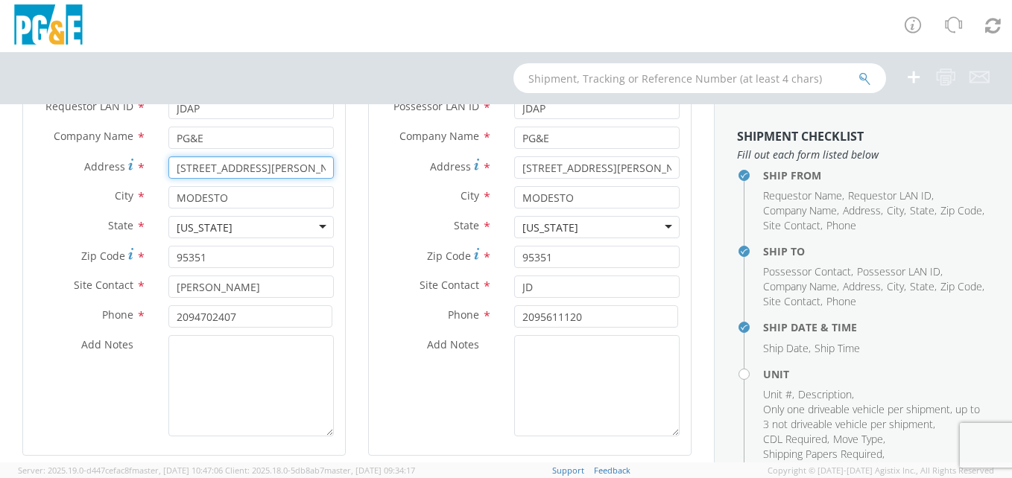
drag, startPoint x: 287, startPoint y: 167, endPoint x: 99, endPoint y: 165, distance: 187.8
click at [99, 165] on div "Address * [STREET_ADDRESS][PERSON_NAME]" at bounding box center [184, 167] width 322 height 22
type input "[STREET_ADDRESS]"
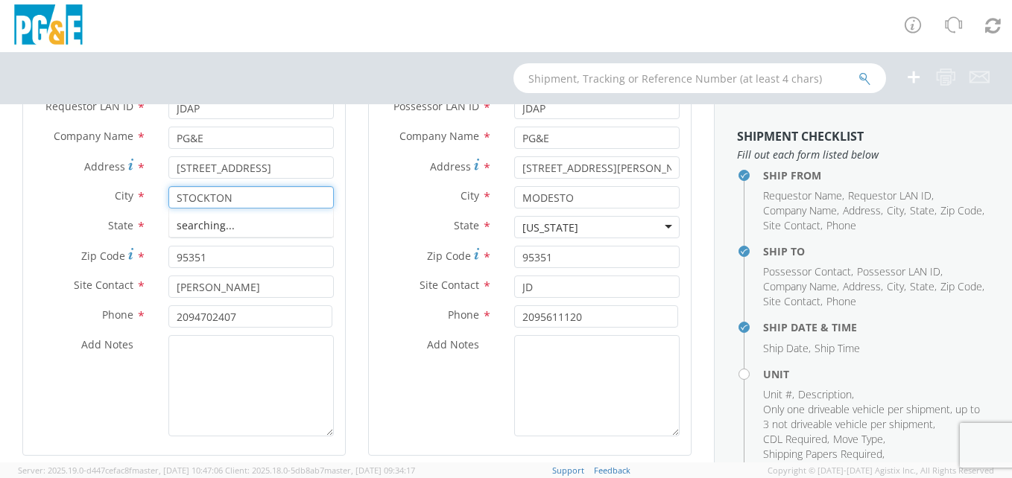
type input "STOCKTON"
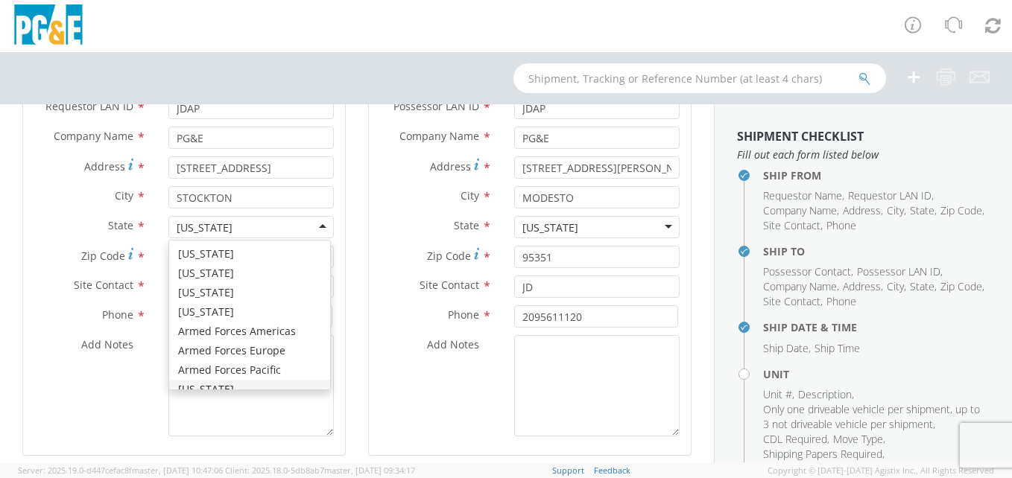
scroll to position [17, 0]
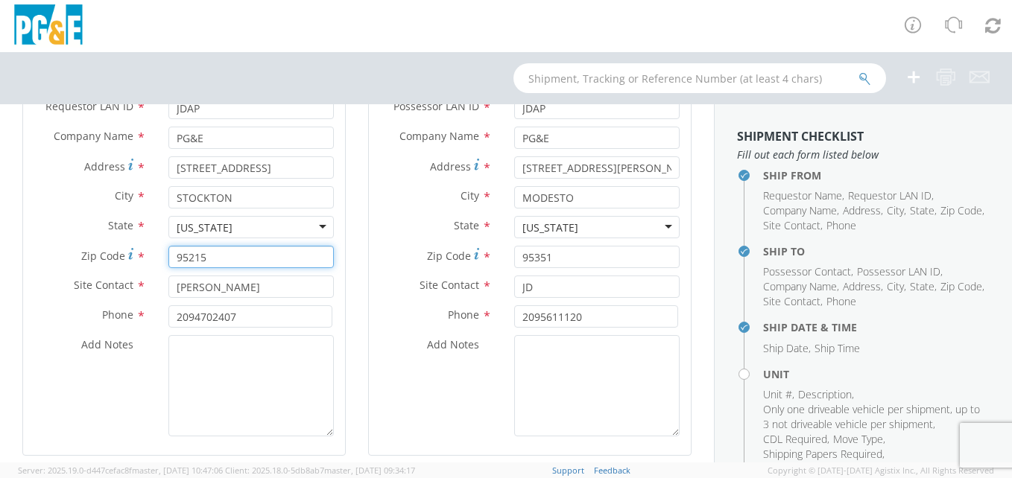
type input "95215"
type input "[PERSON_NAME]"
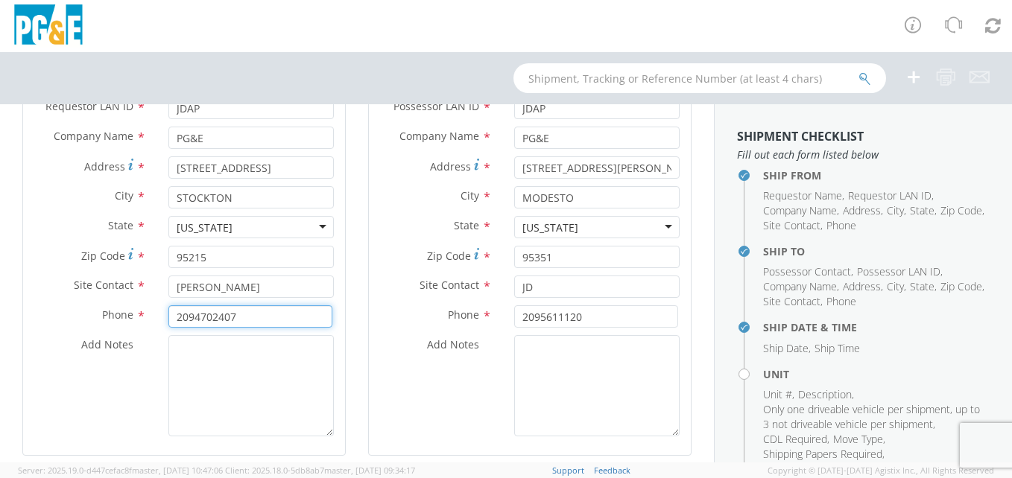
paste input ") 606-7071"
type input "2096067071"
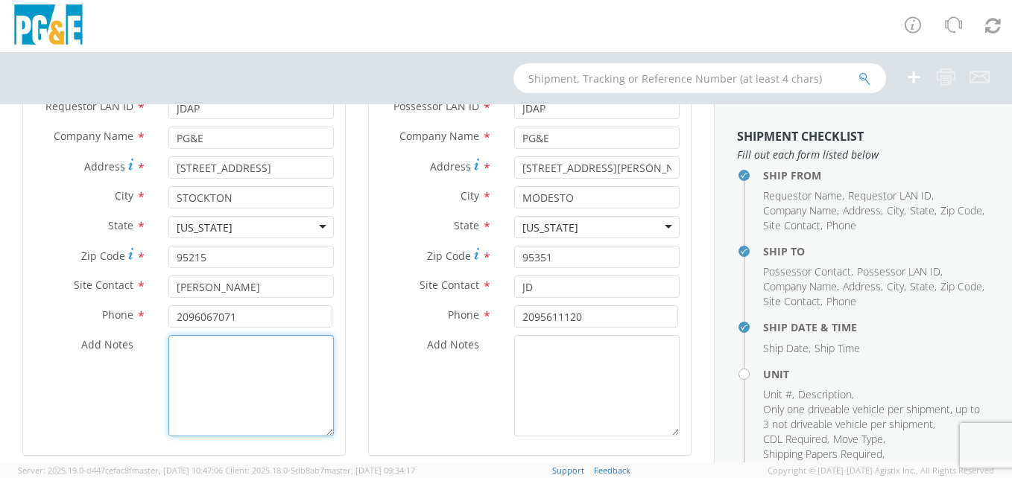
click at [209, 383] on textarea "Add Notes *" at bounding box center [250, 385] width 165 height 101
click at [262, 387] on textarea "Add Notes *" at bounding box center [250, 385] width 165 height 101
paste textarea "[PERSON_NAME] TRUCKING IS PREFERRED PLS. PLANT OPENS AT 7 AM. PICKUP ULTRABLOCK…"
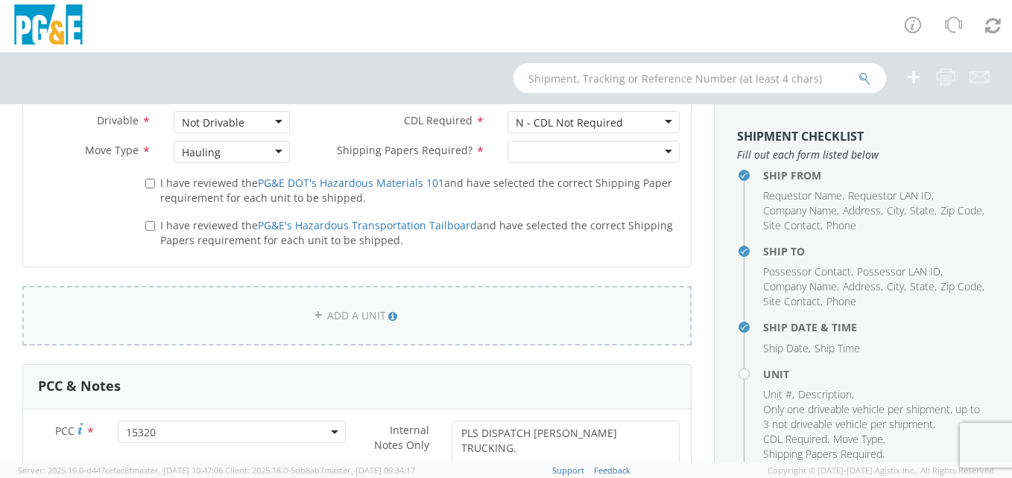
scroll to position [894, 0]
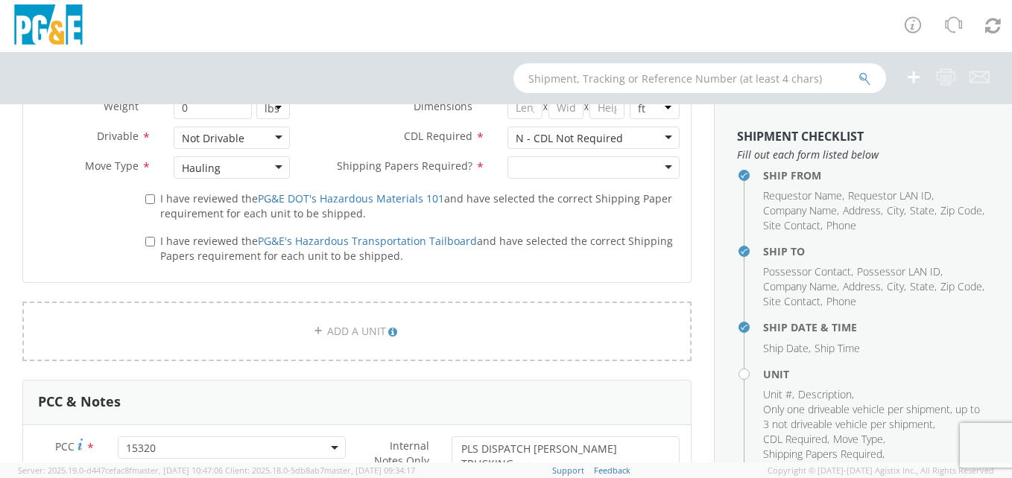
type textarea "[PERSON_NAME] TRUCKING IS PREFERRED PLS. PLANT OPENS AT 7 AM. PICKUP ULTRABLOCK…"
click at [146, 196] on input "I have reviewed the PG&E DOT's Hazardous Materials 101 and have selected the co…" at bounding box center [150, 199] width 10 height 10
checkbox input "true"
click at [155, 238] on label "I have reviewed the PG&E's Hazardous Transportation Tailboard and have selected…" at bounding box center [412, 248] width 534 height 32
click at [155, 238] on input "I have reviewed the PG&E's Hazardous Transportation Tailboard and have selected…" at bounding box center [150, 242] width 10 height 10
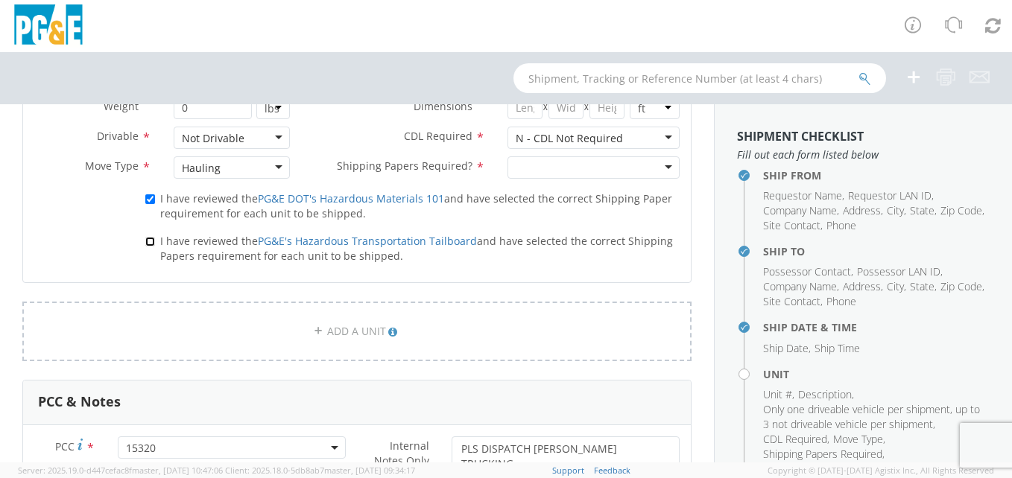
checkbox input "true"
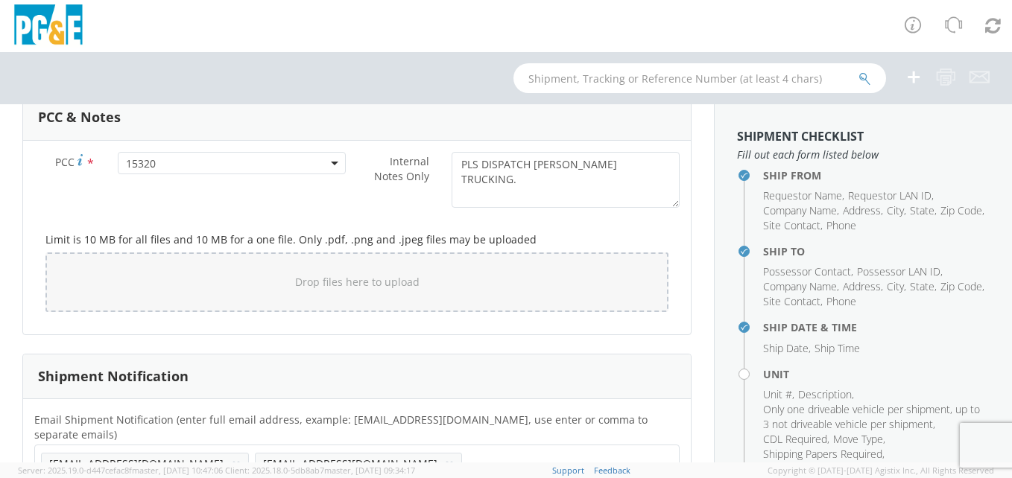
scroll to position [848, 0]
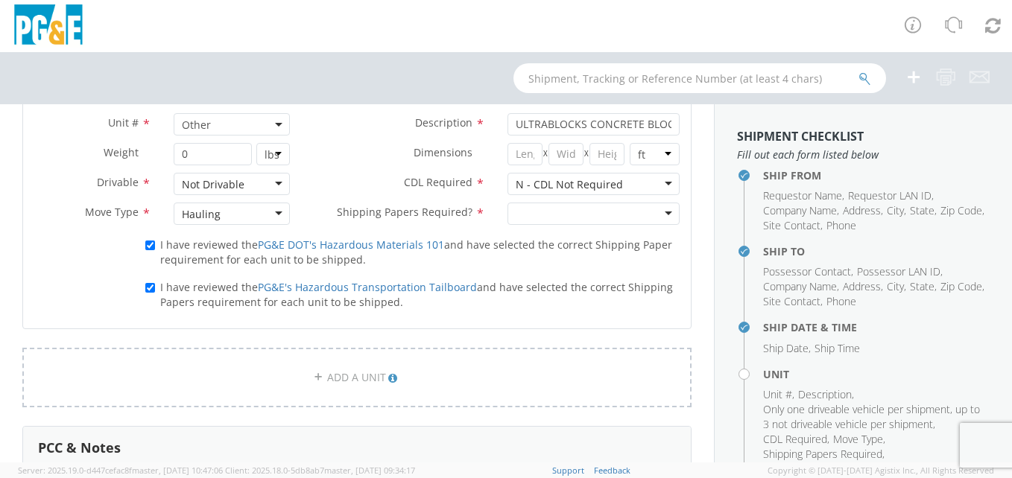
click at [594, 208] on div at bounding box center [593, 214] width 172 height 22
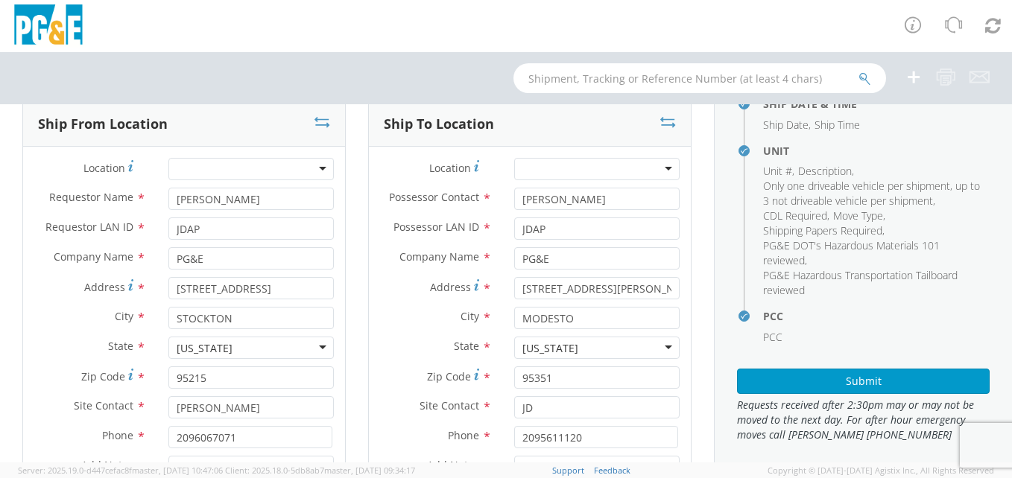
scroll to position [326, 0]
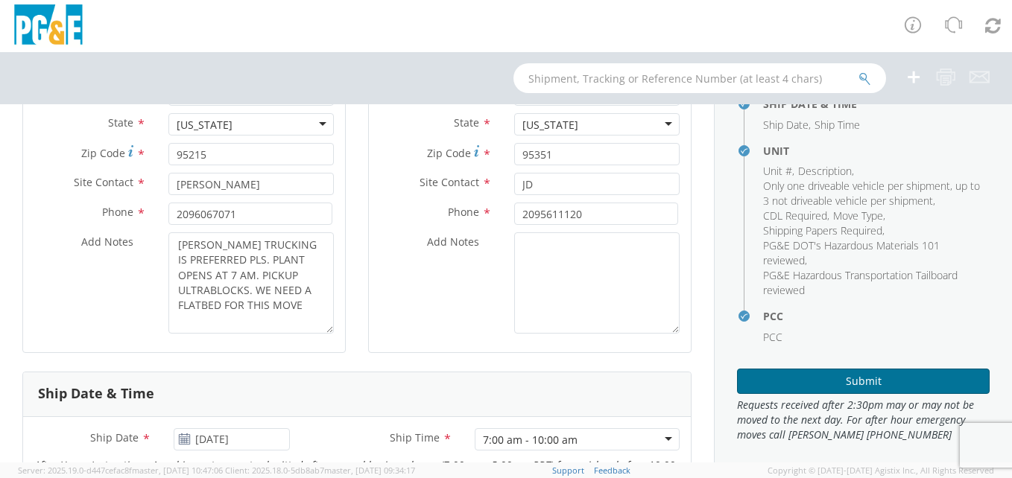
click at [893, 383] on button "Submit" at bounding box center [863, 381] width 253 height 25
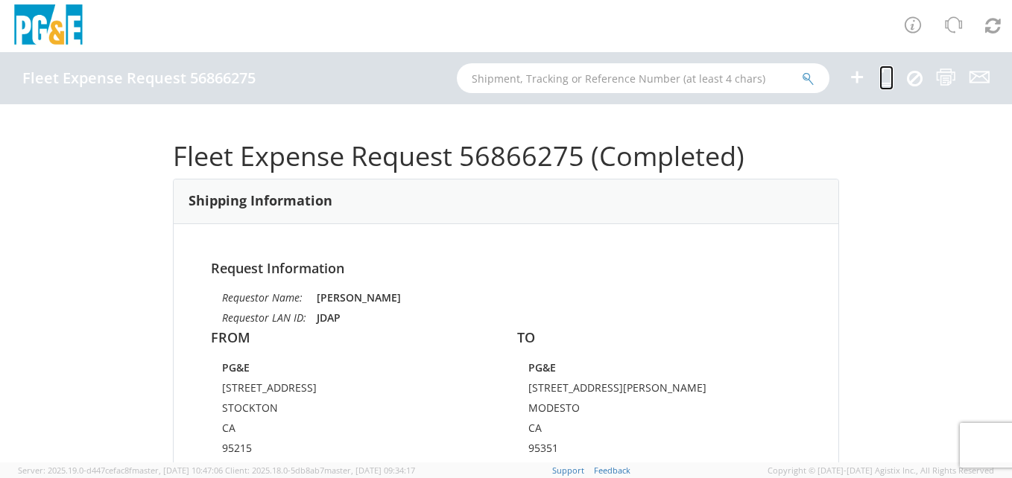
click at [888, 80] on icon at bounding box center [886, 77] width 14 height 19
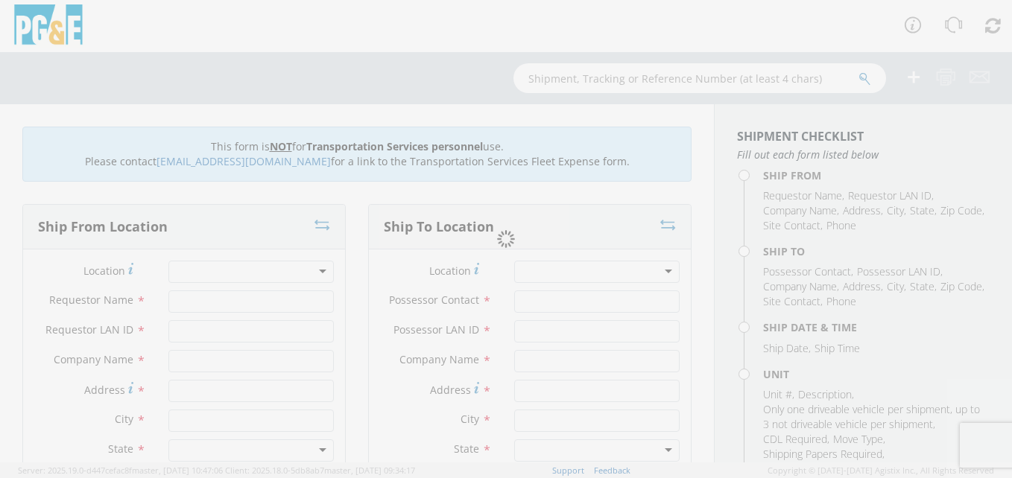
type input "[PERSON_NAME]"
type input "JDAP"
type input "PG&E"
type input "[STREET_ADDRESS]"
type input "STOCKTON"
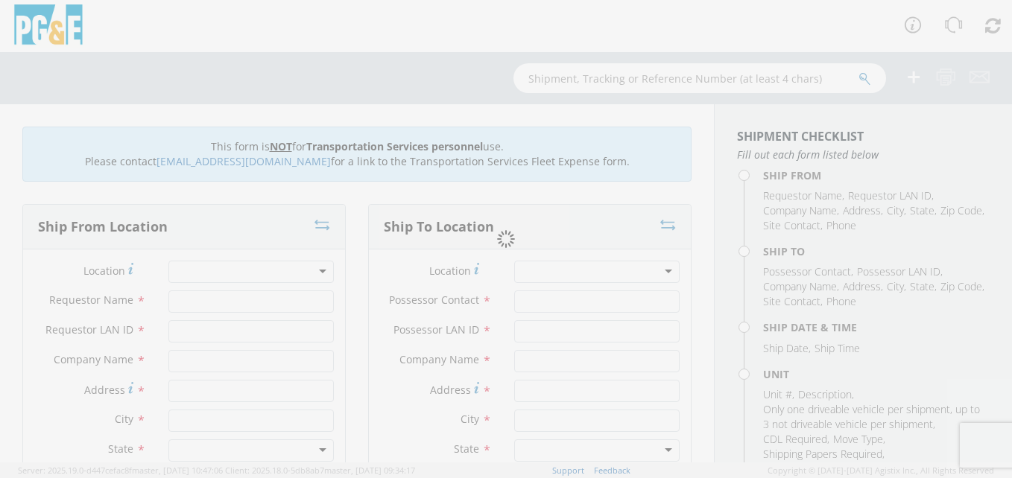
type input "95215"
type input "[PERSON_NAME]"
type input "2096067071"
type input "[PERSON_NAME]"
type input "JDAP"
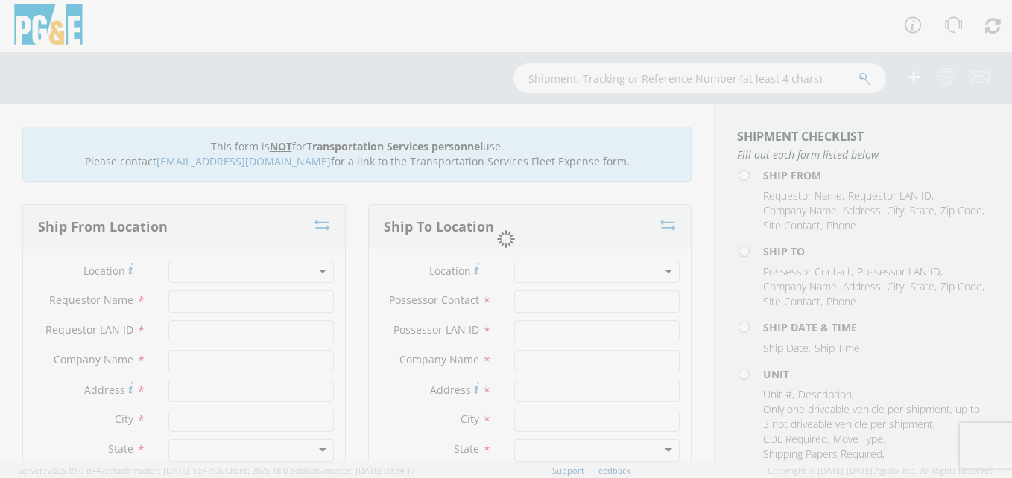
type input "PG&E"
type input "[STREET_ADDRESS][PERSON_NAME]"
type input "MODESTO"
type input "95351"
type input "JD"
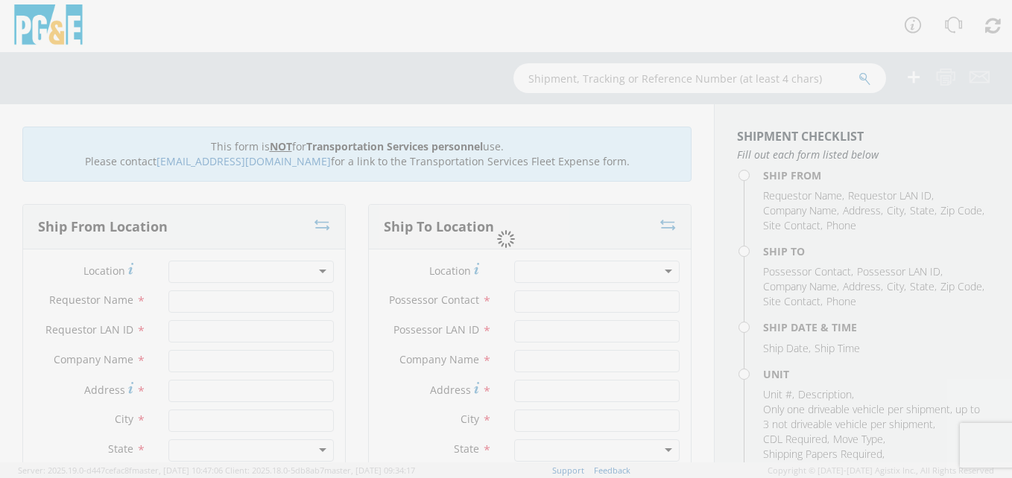
type input "2095611120"
type input "[DATE]"
type input "ULTRABLOCKS CONCRETE BLOCKS"
type input "0"
type textarea "PLS DISPATCH [PERSON_NAME] TRUCKING."
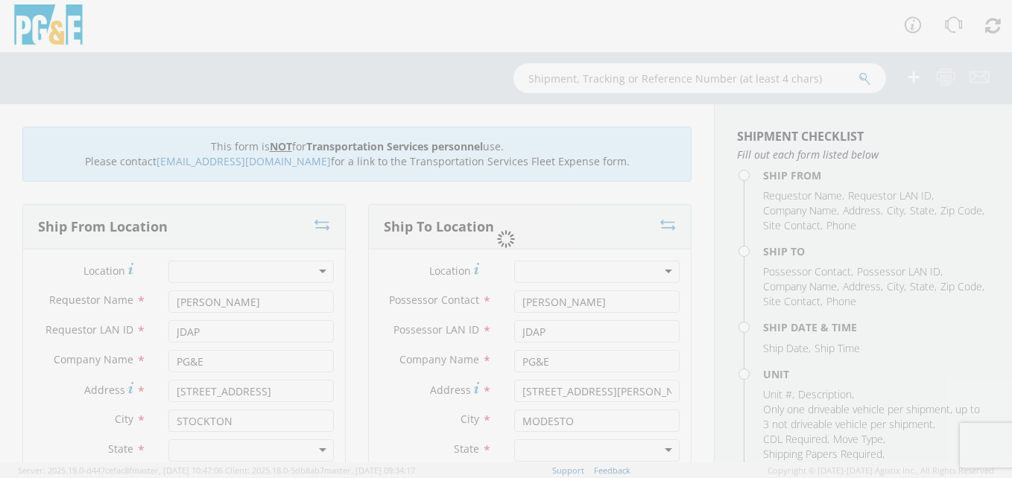
select select "Other"
select select "15320"
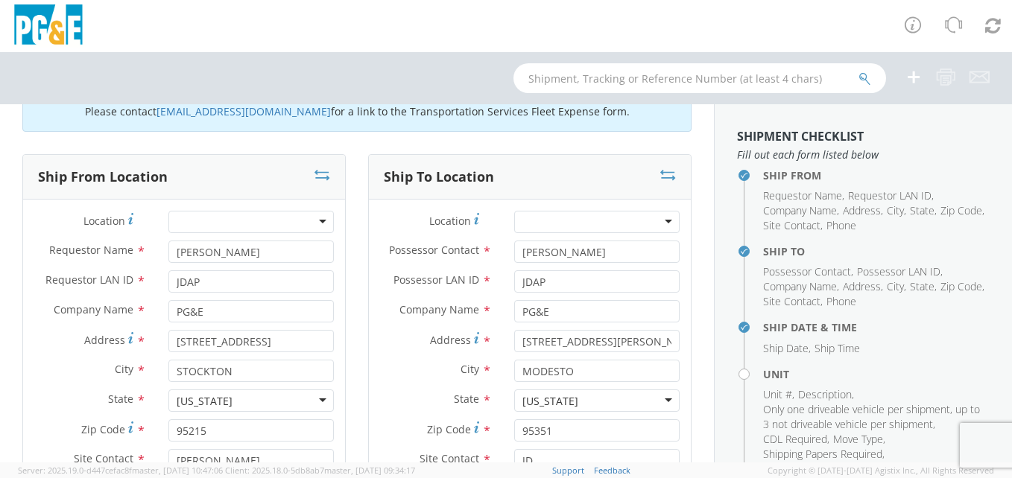
scroll to position [149, 0]
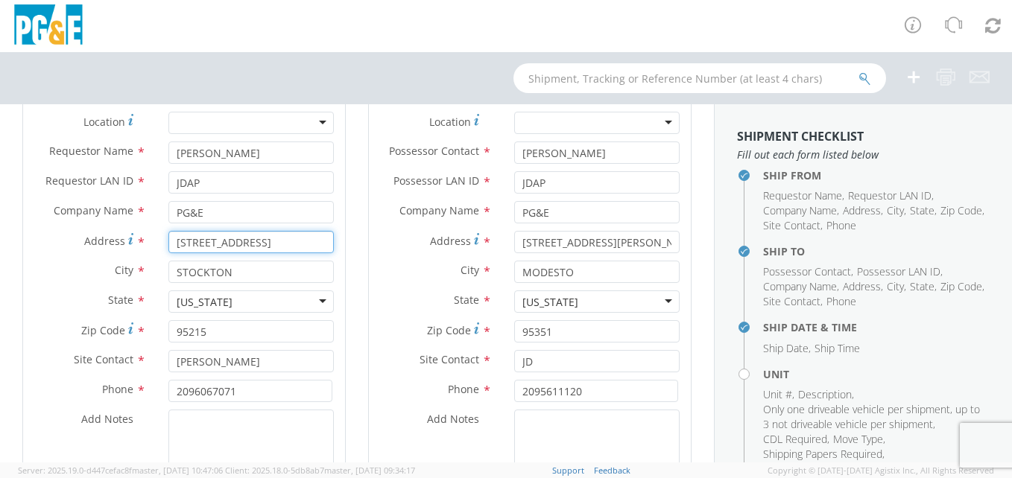
drag, startPoint x: 297, startPoint y: 240, endPoint x: 69, endPoint y: 218, distance: 228.4
click at [69, 218] on div "Location * (OBSOLETE) [PERSON_NAME] SC - GC TRAILER (OBSOLETE) [GEOGRAPHIC_DATA…" at bounding box center [184, 315] width 322 height 407
type input "[STREET_ADDRESS]"
type input "ACAMPO"
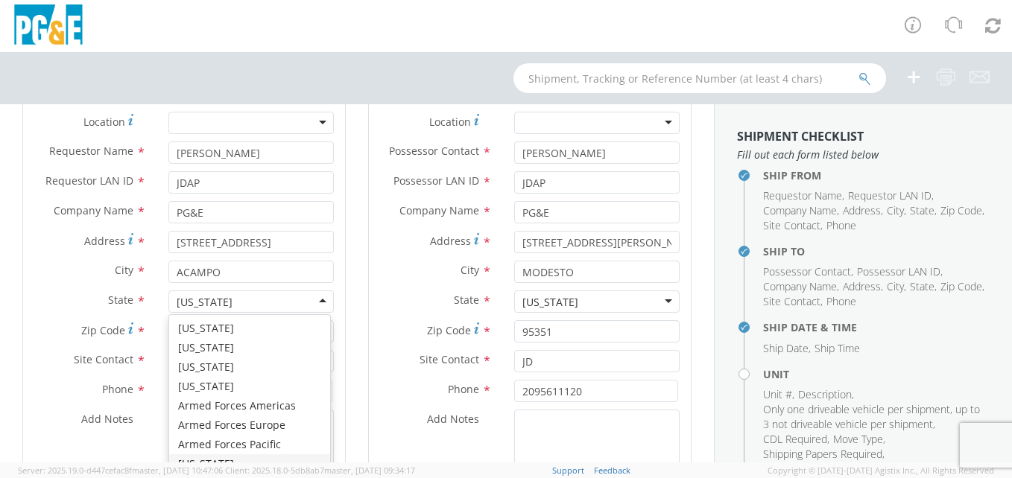
scroll to position [17, 0]
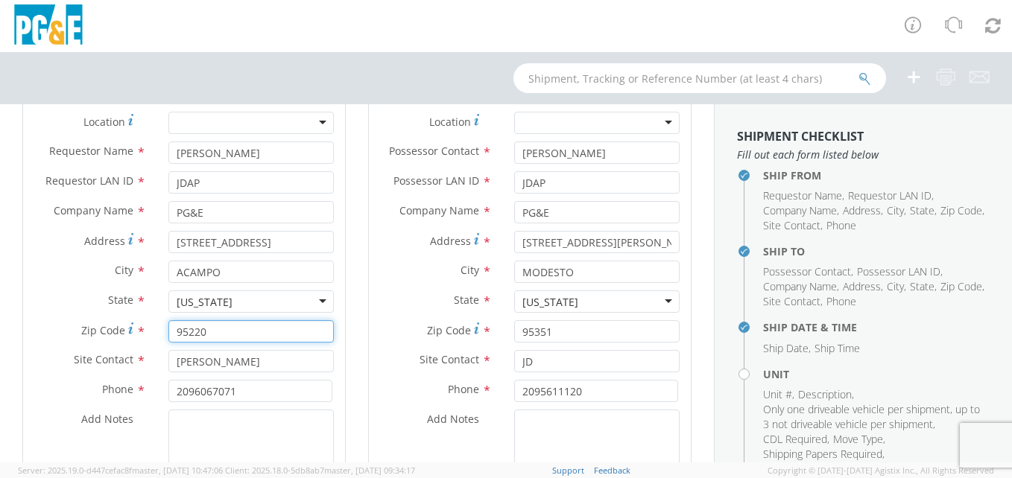
type input "95220"
click at [148, 355] on div "Site Contact * [PERSON_NAME]" at bounding box center [184, 361] width 322 height 22
type input "JDAP"
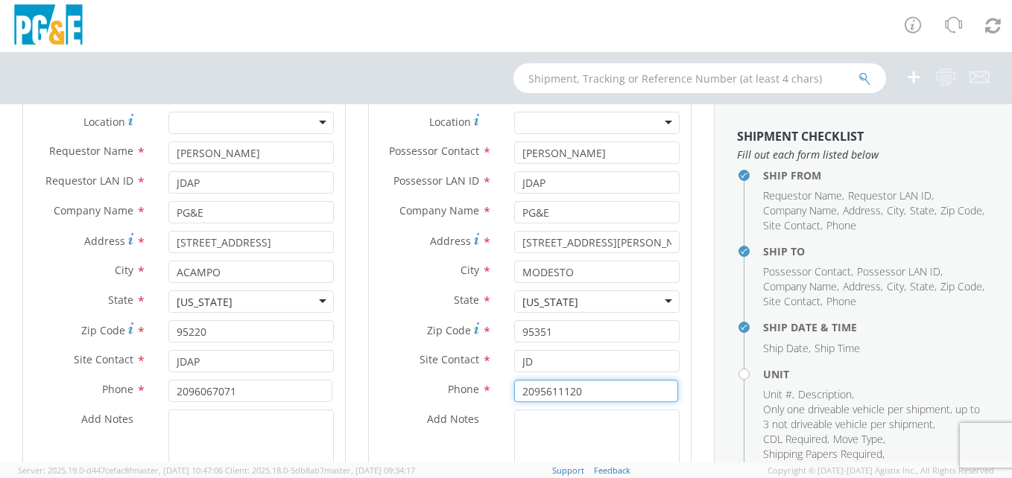
drag, startPoint x: 602, startPoint y: 389, endPoint x: 314, endPoint y: 376, distance: 287.9
click at [314, 376] on div "Ship From Location Location * (OBSOLETE) [GEOGRAPHIC_DATA] SC - GC TRAILER (OBS…" at bounding box center [357, 302] width 692 height 494
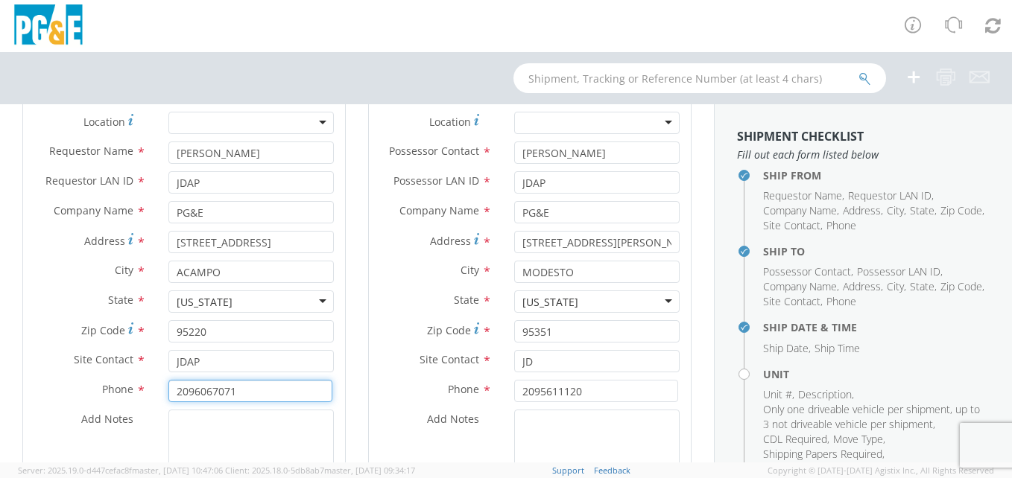
drag, startPoint x: 281, startPoint y: 394, endPoint x: 38, endPoint y: 376, distance: 243.6
click at [38, 376] on div "Location * (OBSOLETE) [PERSON_NAME] SC - GC TRAILER (OBSOLETE) [GEOGRAPHIC_DATA…" at bounding box center [184, 315] width 322 height 407
paste input "5611120"
type input "2095611120"
click at [214, 436] on textarea "Add Notes *" at bounding box center [250, 460] width 165 height 101
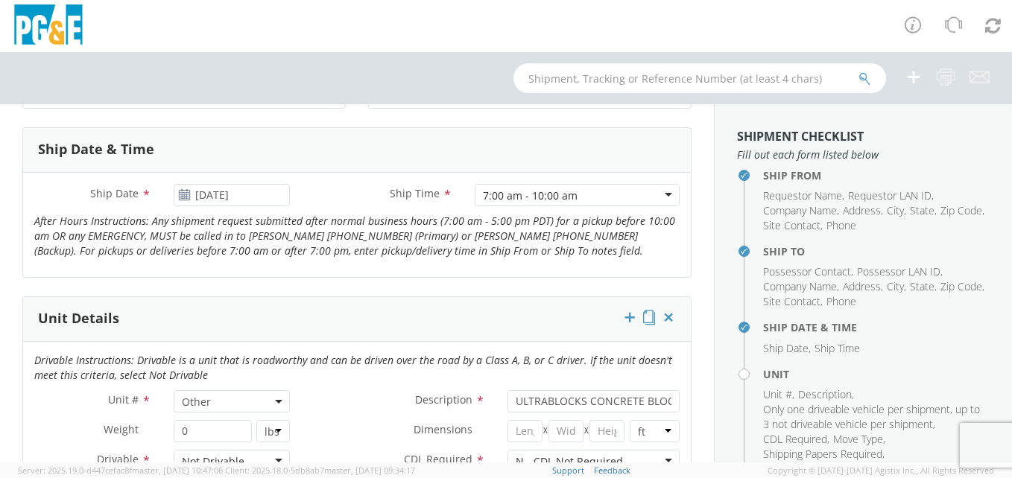
scroll to position [671, 0]
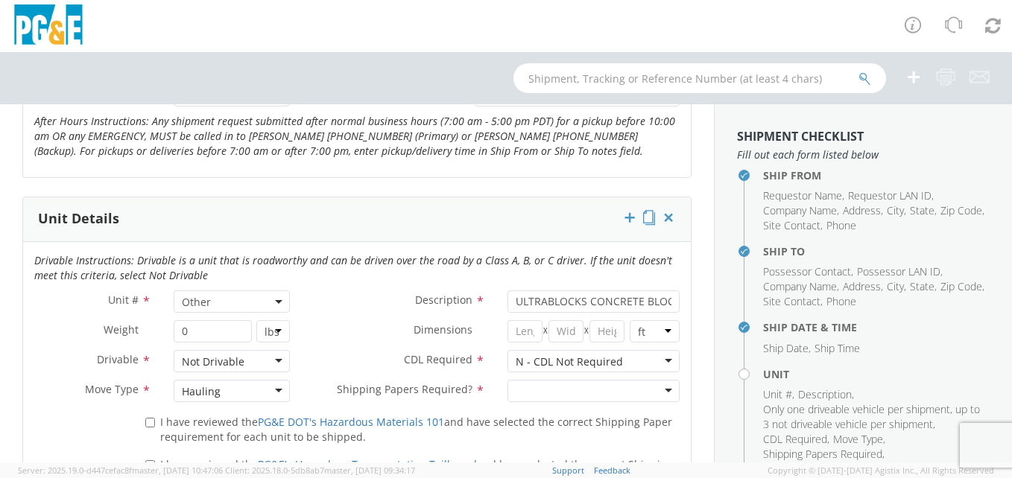
type textarea "FLATBED PLS. ULTRABLOCKS PICKUP."
click at [568, 389] on div at bounding box center [593, 391] width 172 height 22
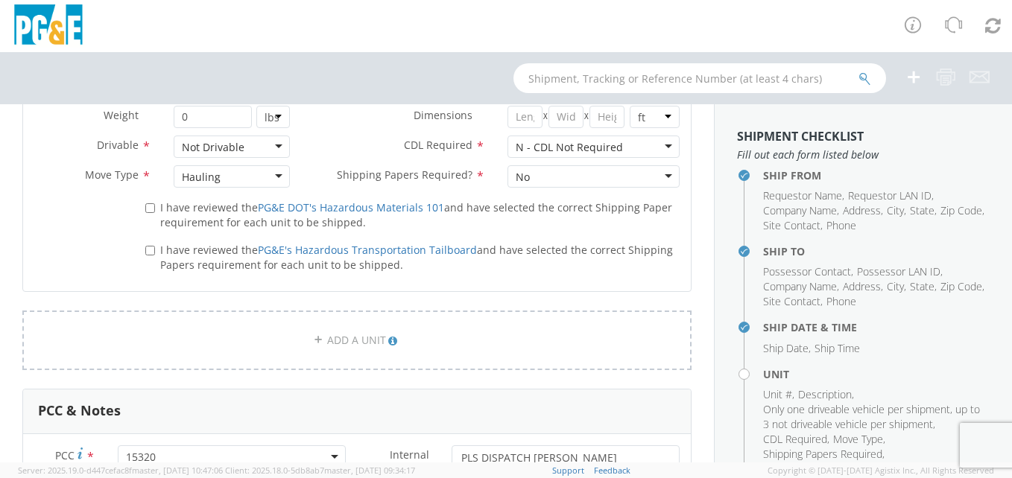
scroll to position [894, 0]
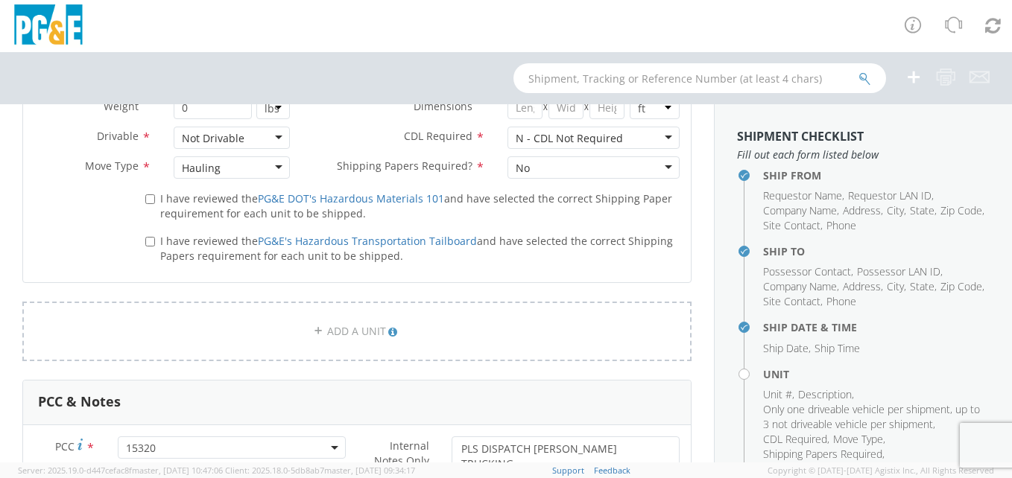
click at [156, 200] on label "I have reviewed the PG&E DOT's Hazardous Materials 101 and have selected the co…" at bounding box center [412, 205] width 534 height 32
click at [155, 200] on input "I have reviewed the PG&E DOT's Hazardous Materials 101 and have selected the co…" at bounding box center [150, 199] width 10 height 10
checkbox input "true"
click at [156, 244] on label "I have reviewed the PG&E's Hazardous Transportation Tailboard and have selected…" at bounding box center [412, 248] width 534 height 32
click at [155, 244] on input "I have reviewed the PG&E's Hazardous Transportation Tailboard and have selected…" at bounding box center [150, 242] width 10 height 10
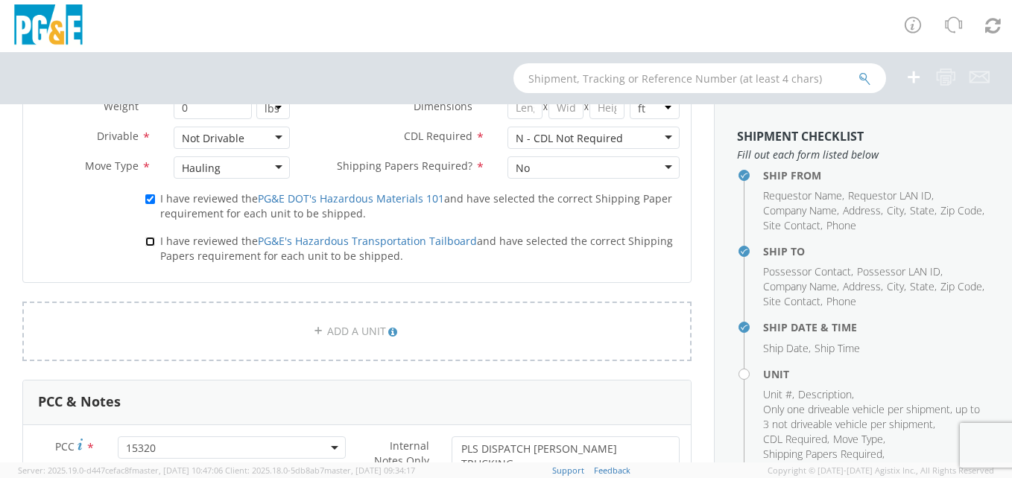
checkbox input "true"
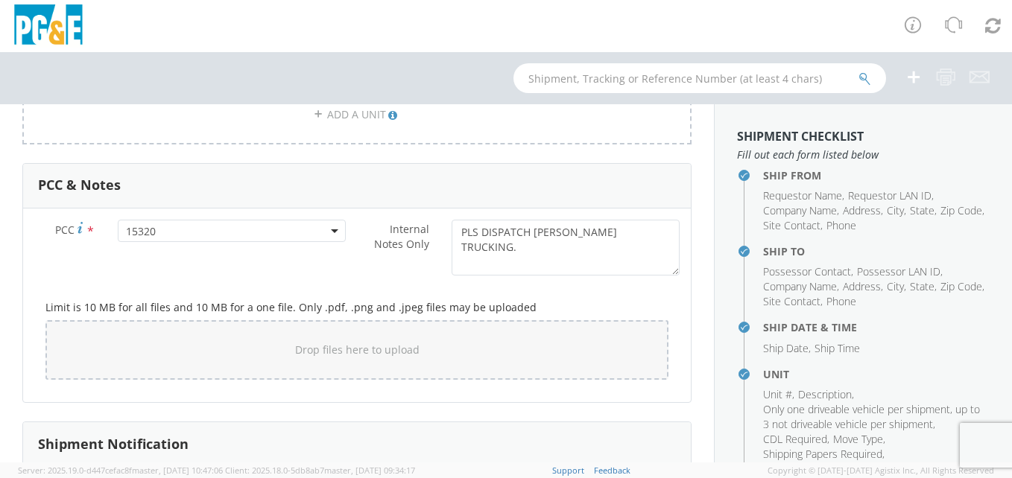
scroll to position [1118, 0]
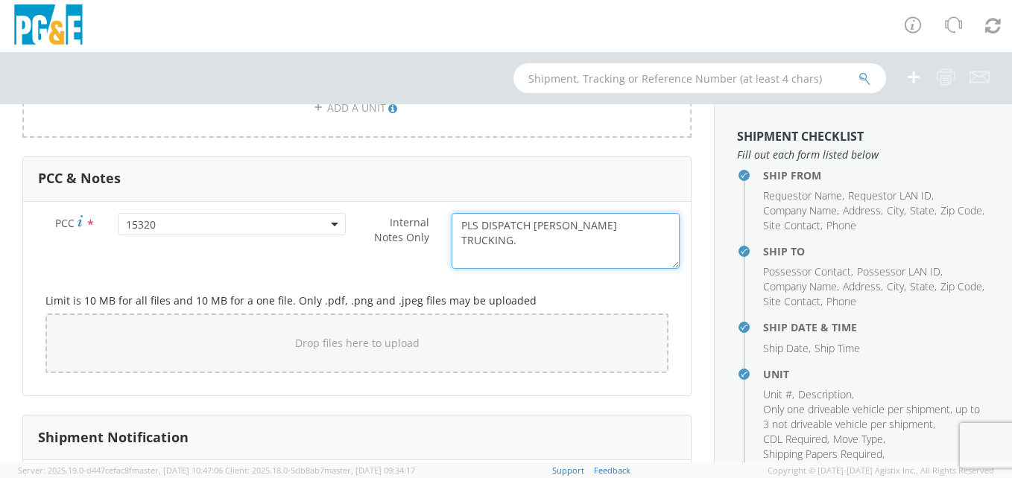
drag, startPoint x: 640, startPoint y: 237, endPoint x: 391, endPoint y: 230, distance: 249.0
click at [391, 230] on div "Internal Notes Only * PLS DISPATCH [PERSON_NAME] TRUCKING." at bounding box center [524, 241] width 334 height 56
paste textarea "2095611120"
type textarea "2095611120"
type textarea "PLS DISPATCH [PERSON_NAME] TRUCKING."
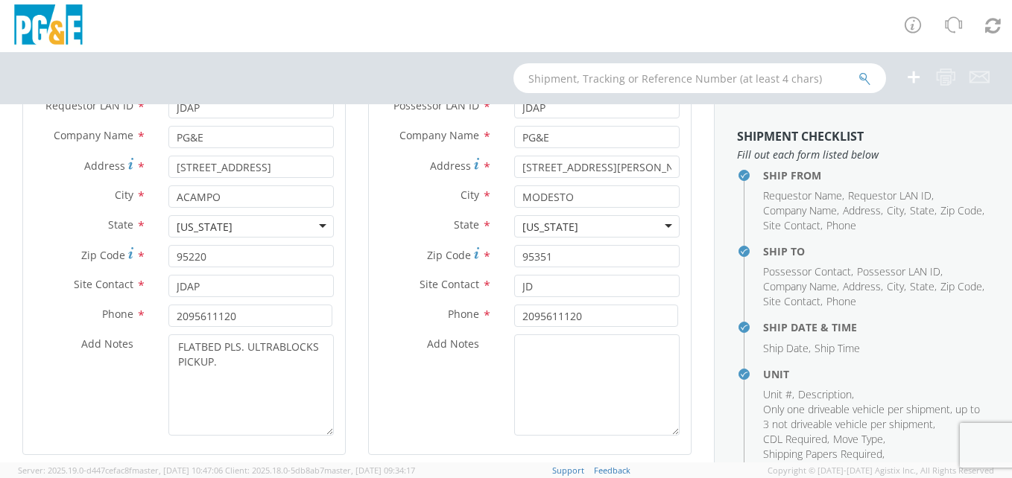
scroll to position [224, 0]
click at [177, 348] on textarea "FLATBED PLS. ULTRABLOCKS PICKUP." at bounding box center [250, 385] width 165 height 101
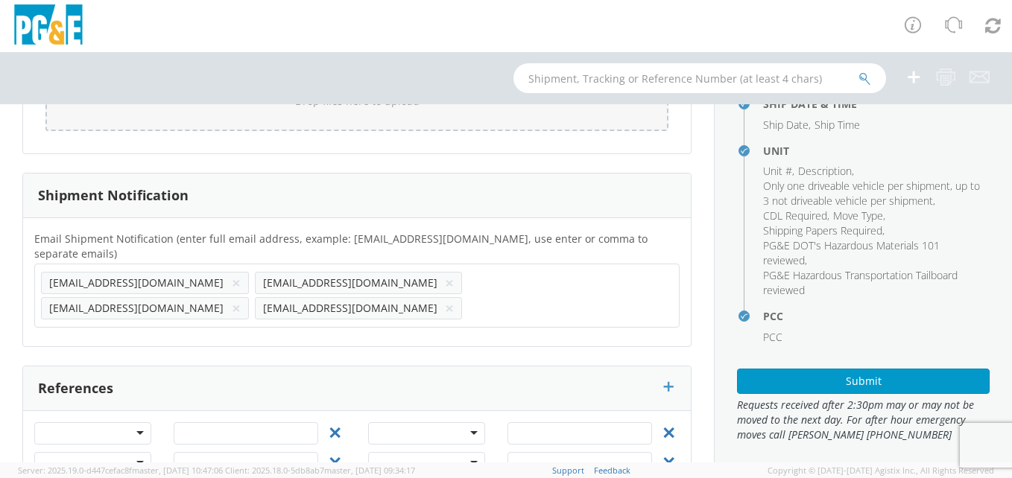
scroll to position [1370, 0]
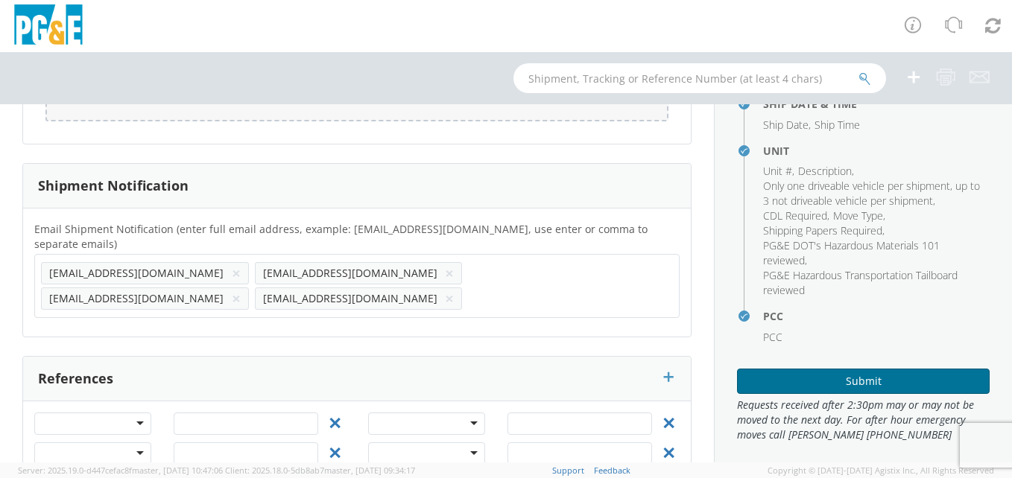
type textarea "[PERSON_NAME] TRUCKING IS PREFERRED. FLATBED PLS. ULTRABLOCKS PICKUP."
click at [803, 380] on button "Submit" at bounding box center [863, 381] width 253 height 25
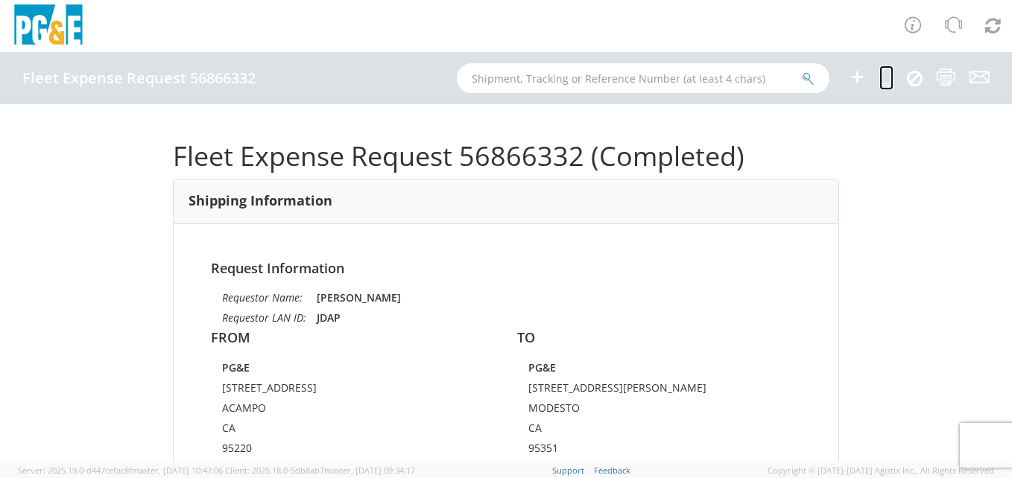
click at [879, 79] on icon at bounding box center [886, 77] width 14 height 19
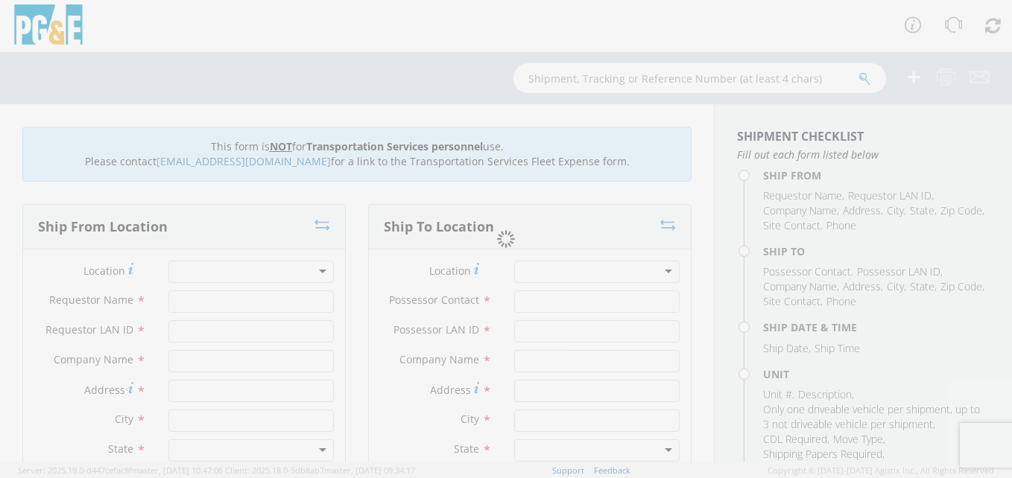
type input "[PERSON_NAME]"
type input "JDAP"
type input "PG&E"
type input "[STREET_ADDRESS]"
type input "ACAMPO"
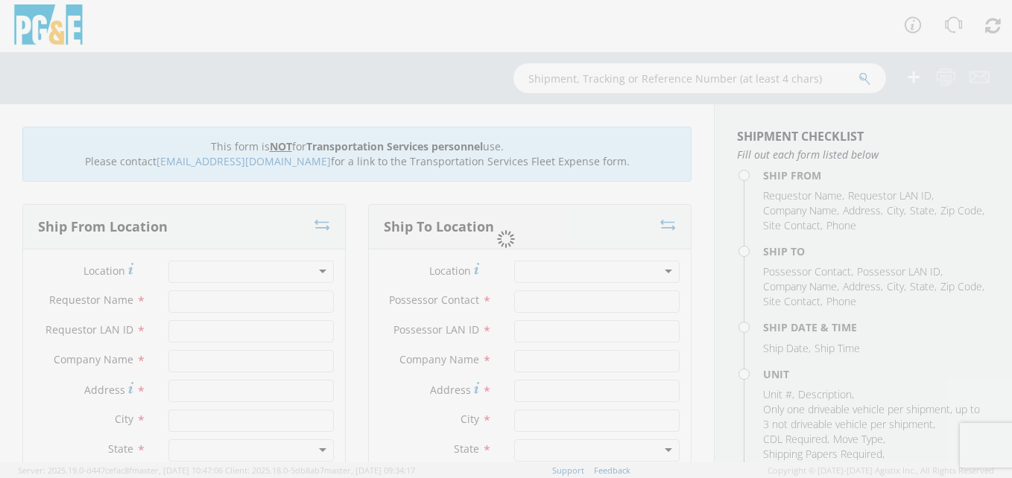
type input "95220"
type input "JDAP"
type input "2095611120"
type input "[PERSON_NAME]"
type input "JDAP"
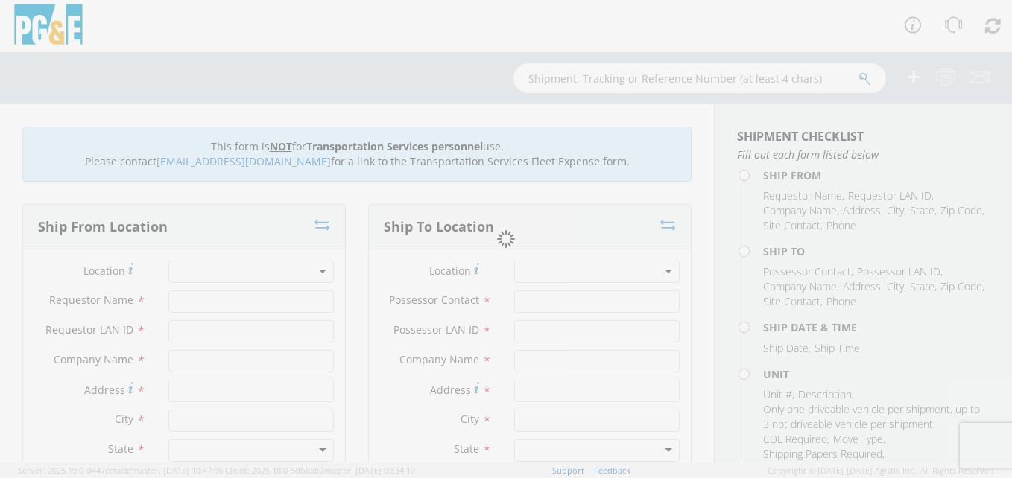
type input "PG&E"
type input "[STREET_ADDRESS][PERSON_NAME]"
type input "MODESTO"
type input "95351"
type input "JD"
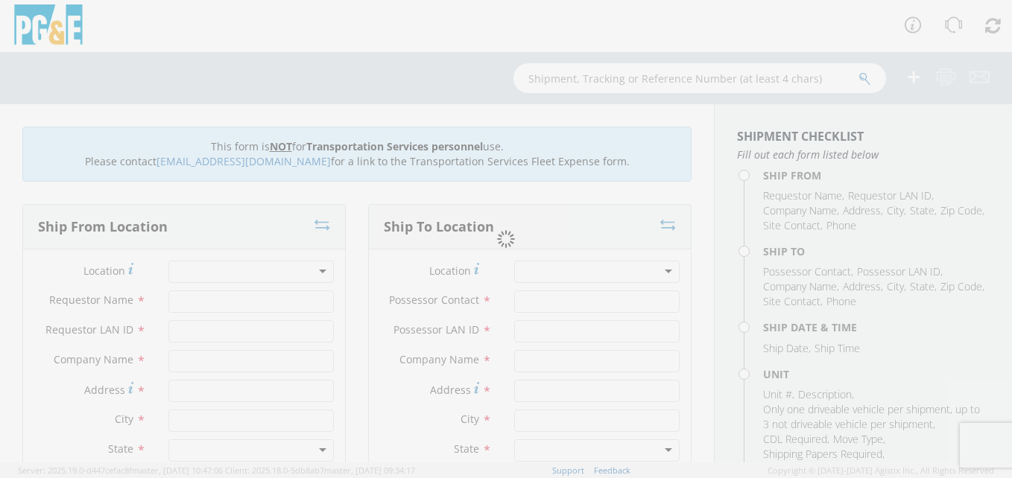
type input "2095611120"
type input "[DATE]"
type input "ULTRABLOCKS CONCRETE BLOCKS"
type input "0"
type textarea "PLS DISPATCH [PERSON_NAME] TRUCKING."
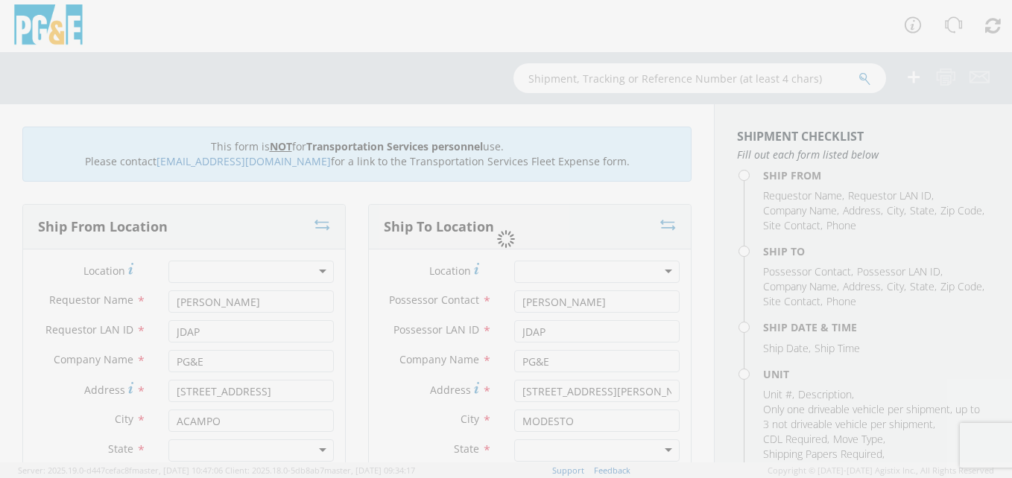
select select "Other"
select select "15320"
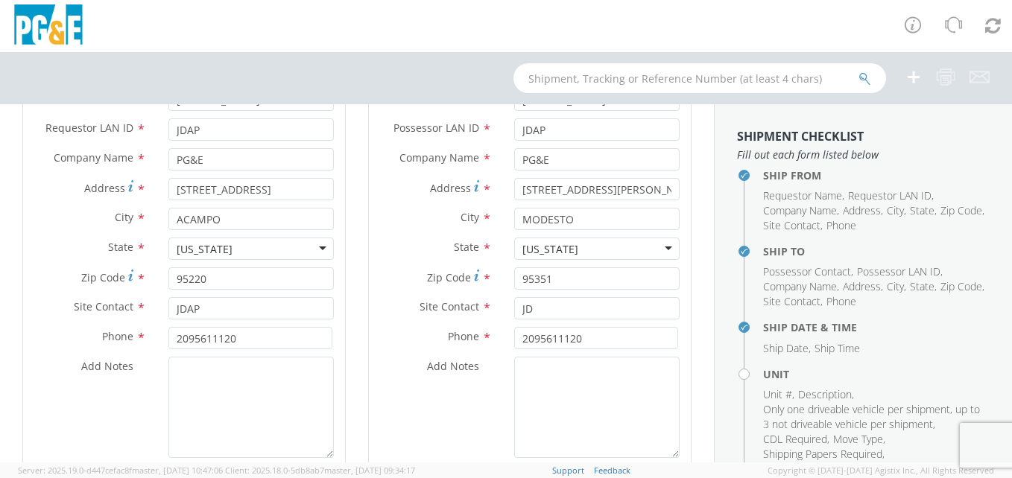
scroll to position [224, 0]
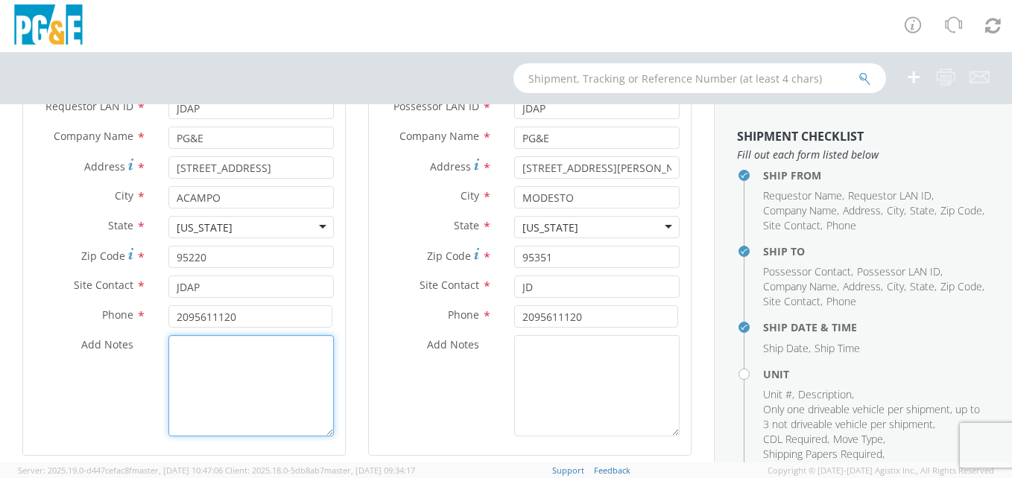
click at [252, 357] on textarea "Add Notes *" at bounding box center [250, 385] width 165 height 101
type textarea "e"
click at [249, 367] on textarea "[PERSON_NAME] TRUCKING PREFERRED. PICUP ULTRABLOCKS." at bounding box center [250, 385] width 165 height 101
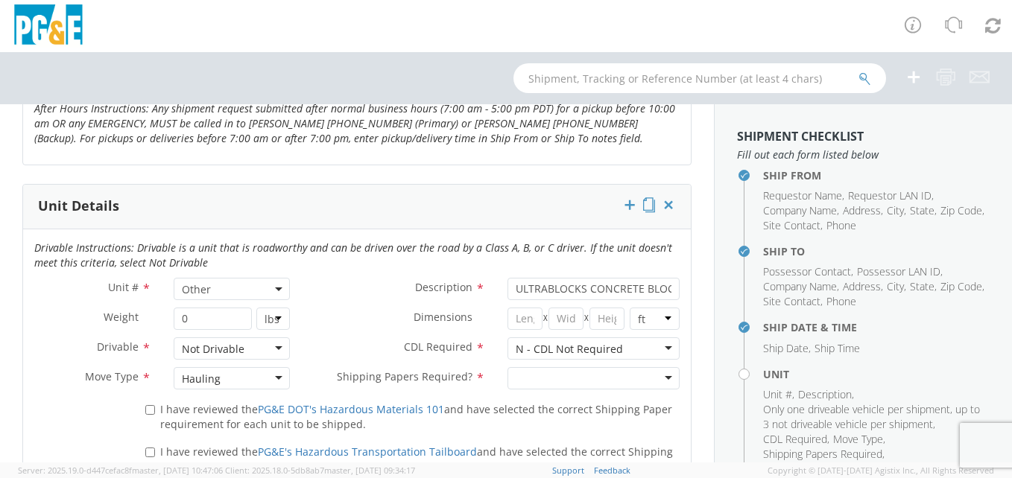
scroll to position [820, 0]
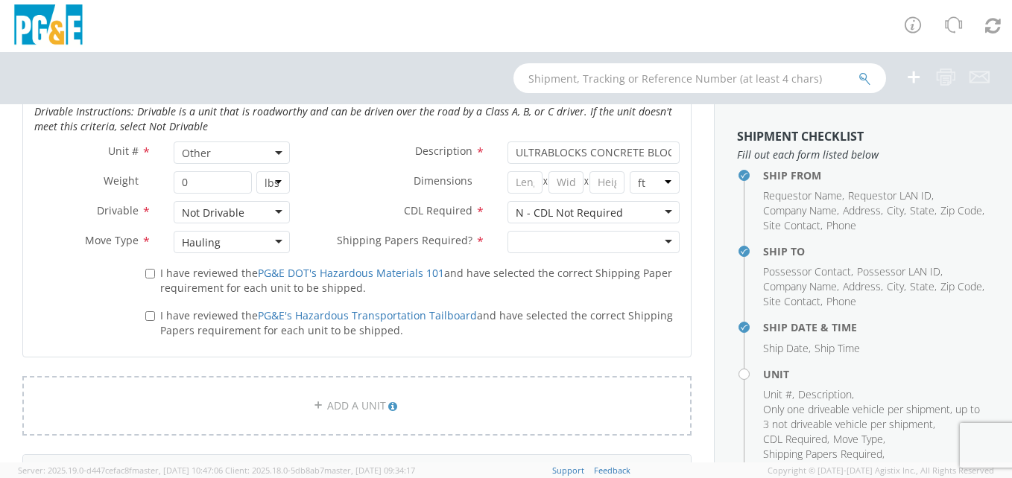
type textarea "[PERSON_NAME] TRUCKING PREFERRED. PICKUP ULTRABLOCKS. FLATBED IS NEEDED."
click at [534, 244] on div at bounding box center [593, 242] width 172 height 22
click at [156, 279] on label "I have reviewed the PG&E DOT's Hazardous Materials 101 and have selected the co…" at bounding box center [412, 280] width 534 height 32
click at [155, 279] on input "I have reviewed the PG&E DOT's Hazardous Materials 101 and have selected the co…" at bounding box center [150, 274] width 10 height 10
checkbox input "true"
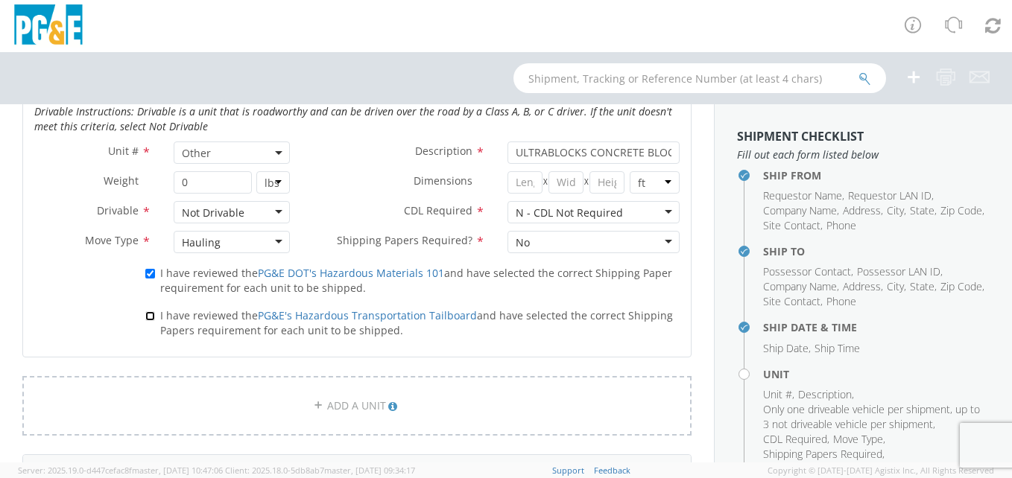
click at [151, 314] on input "I have reviewed the PG&E's Hazardous Transportation Tailboard and have selected…" at bounding box center [150, 316] width 10 height 10
checkbox input "true"
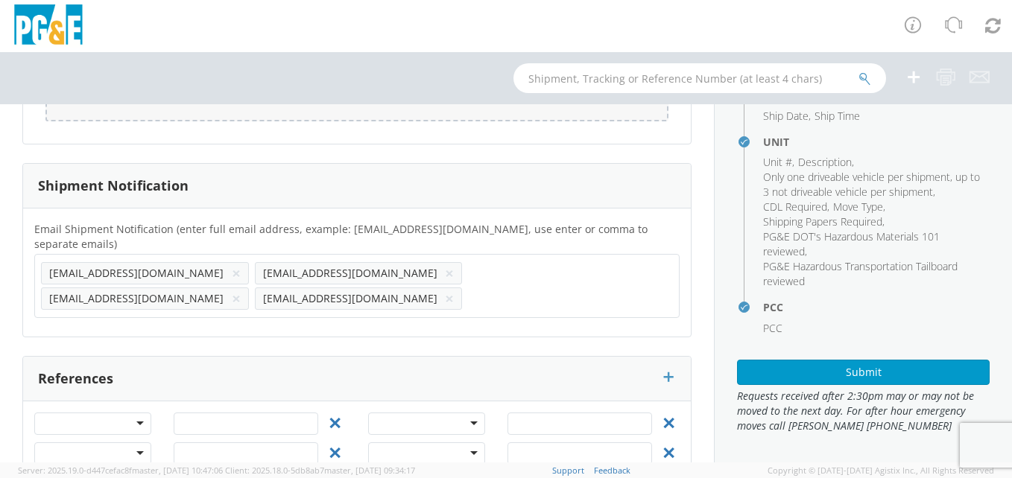
scroll to position [233, 0]
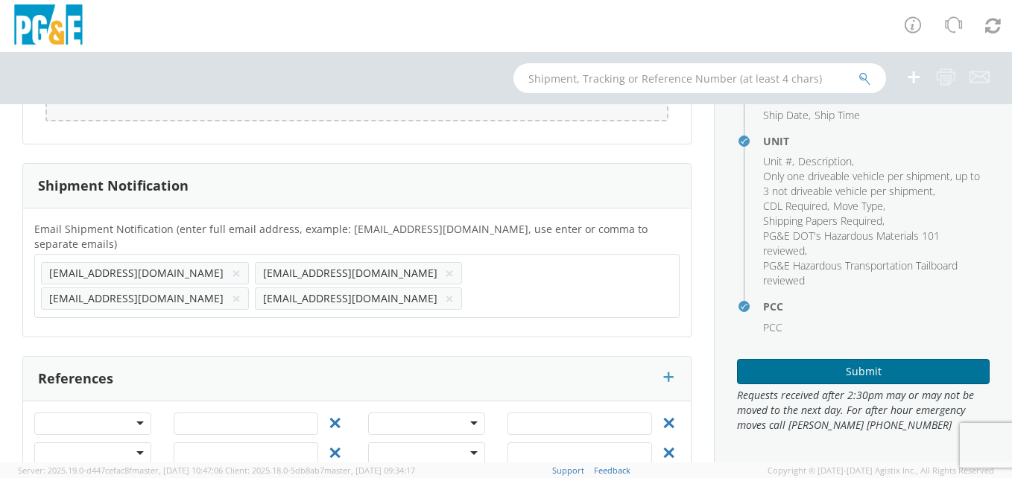
click at [891, 370] on button "Submit" at bounding box center [863, 371] width 253 height 25
